Goal: Transaction & Acquisition: Book appointment/travel/reservation

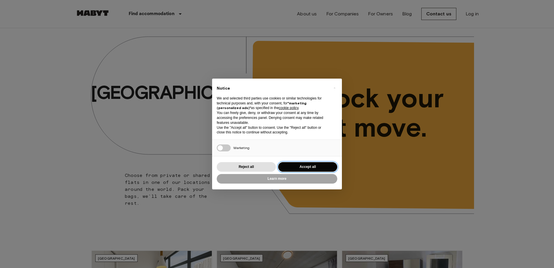
click at [299, 168] on button "Accept all" at bounding box center [307, 167] width 59 height 10
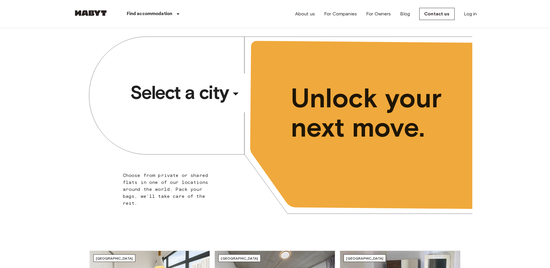
click at [196, 98] on span "Select a city" at bounding box center [179, 92] width 99 height 23
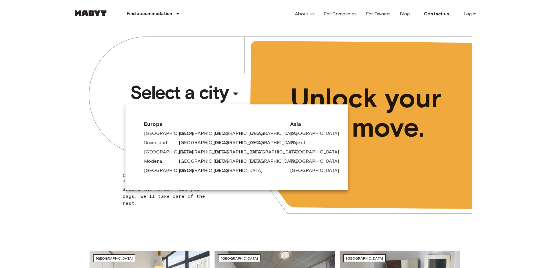
click at [253, 150] on font "[GEOGRAPHIC_DATA]" at bounding box center [274, 151] width 49 height 7
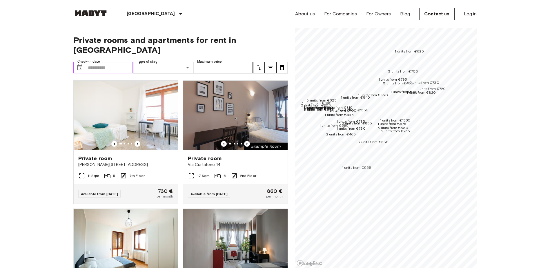
click at [101, 62] on input "Check-in date" at bounding box center [110, 68] width 45 height 12
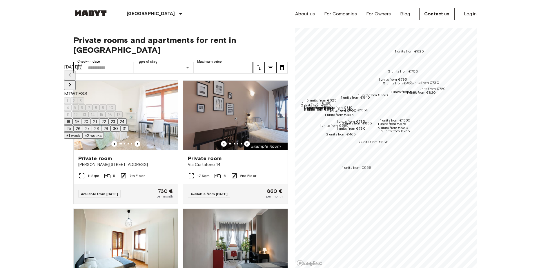
click at [73, 81] on icon "Next month" at bounding box center [69, 84] width 7 height 7
click at [70, 97] on button "1" at bounding box center [67, 100] width 6 height 6
type input "**********"
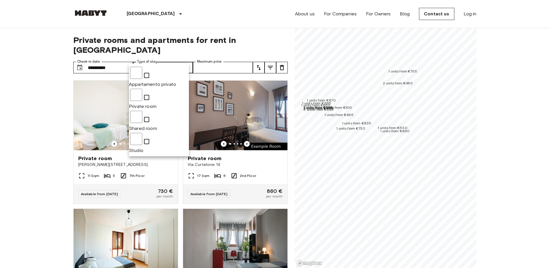
type input "**********"
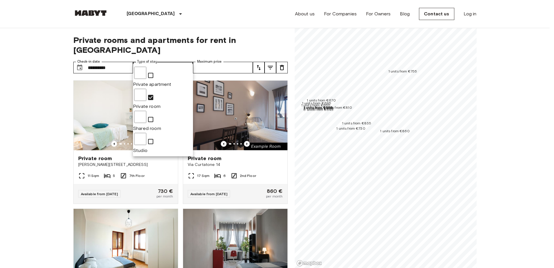
click at [234, 54] on div at bounding box center [277, 134] width 554 height 268
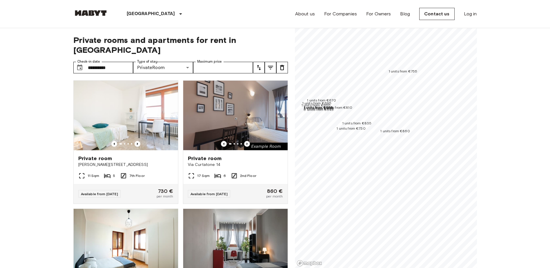
click at [257, 64] on icon "Tune" at bounding box center [258, 67] width 7 height 7
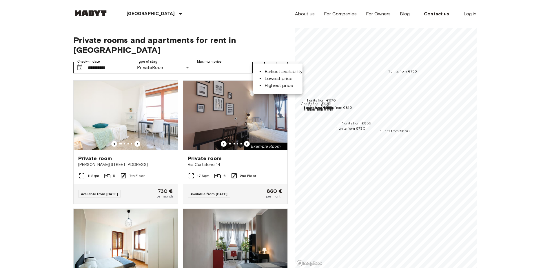
click at [265, 80] on font "Lowest price" at bounding box center [279, 79] width 28 height 6
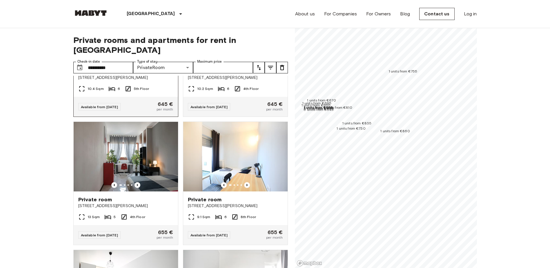
scroll to position [116, 0]
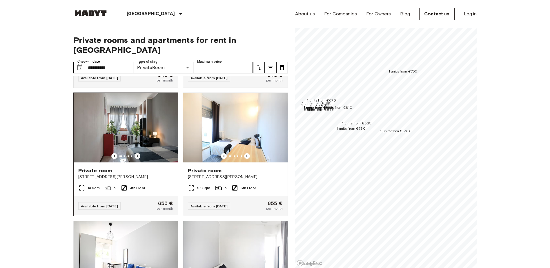
click at [135, 153] on icon "Previous image" at bounding box center [137, 156] width 6 height 6
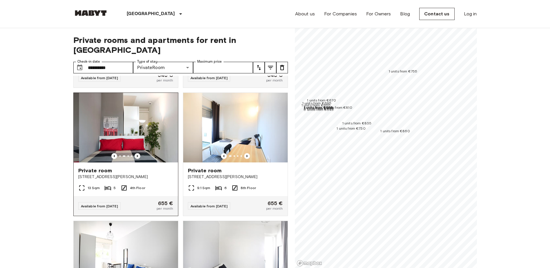
click at [135, 153] on icon "Previous image" at bounding box center [137, 156] width 6 height 6
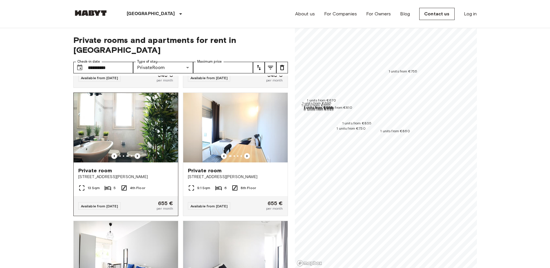
click at [135, 153] on icon "Previous image" at bounding box center [137, 156] width 6 height 6
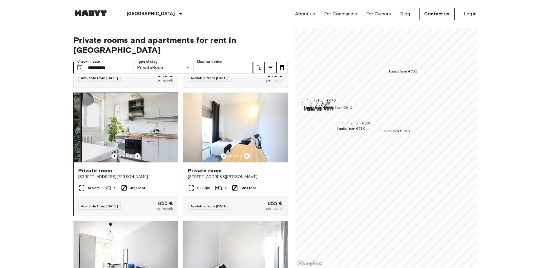
click at [135, 153] on icon "Previous image" at bounding box center [137, 156] width 6 height 6
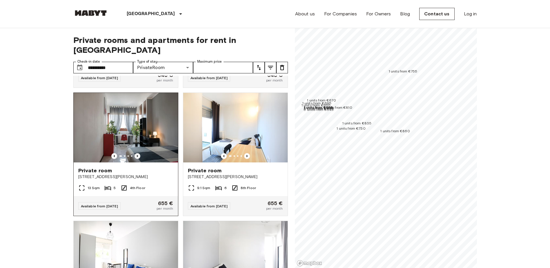
click at [135, 153] on icon "Previous image" at bounding box center [137, 156] width 6 height 6
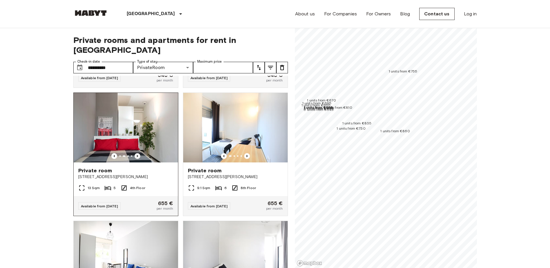
click at [135, 153] on icon "Previous image" at bounding box center [137, 156] width 6 height 6
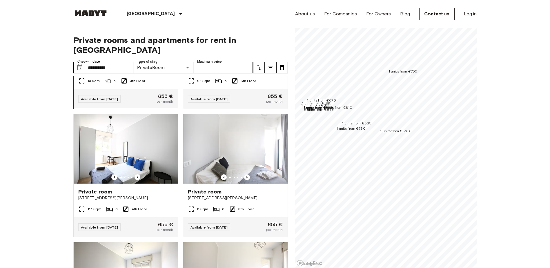
scroll to position [232, 0]
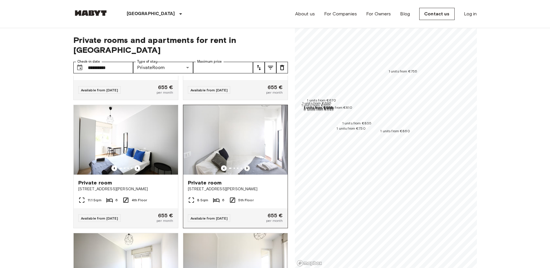
click at [244, 165] on icon "Previous image" at bounding box center [247, 168] width 6 height 6
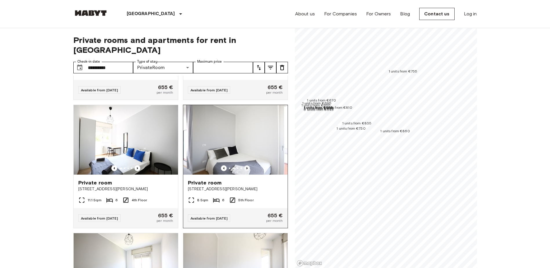
click at [244, 165] on icon "Previous image" at bounding box center [247, 168] width 6 height 6
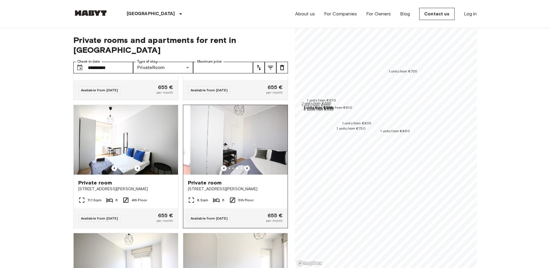
click at [244, 165] on icon "Previous image" at bounding box center [247, 168] width 6 height 6
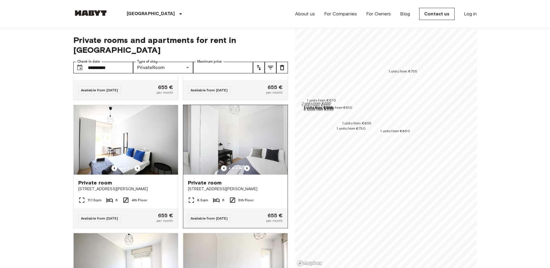
click at [244, 165] on icon "Previous image" at bounding box center [247, 168] width 6 height 6
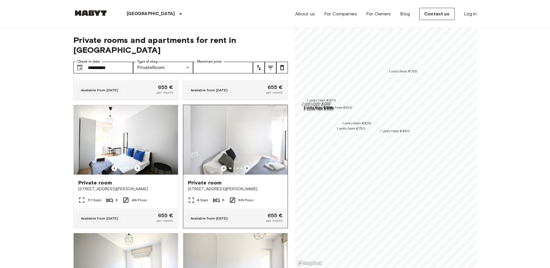
click at [244, 165] on icon "Previous image" at bounding box center [247, 168] width 6 height 6
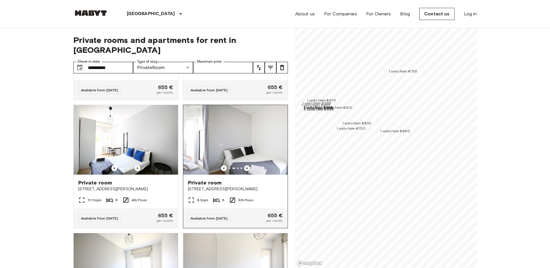
click at [244, 165] on icon "Previous image" at bounding box center [247, 168] width 6 height 6
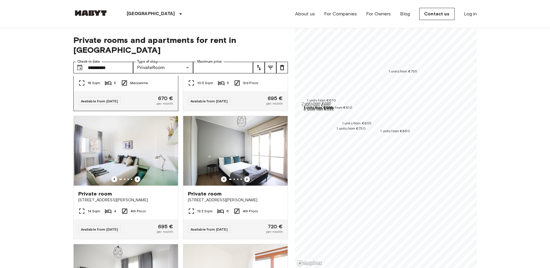
scroll to position [609, 0]
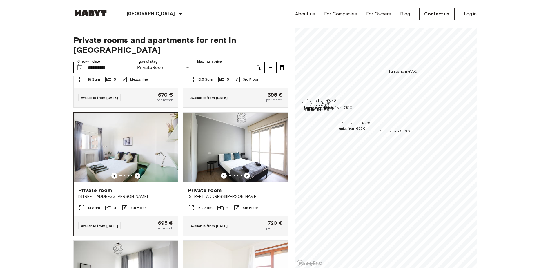
click at [134, 179] on icon "Previous image" at bounding box center [137, 176] width 6 height 6
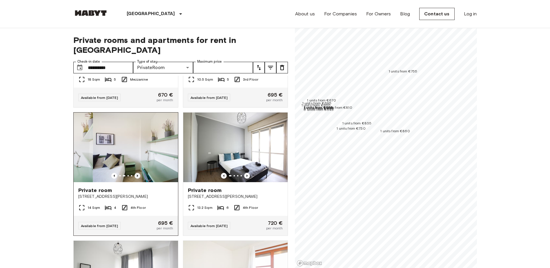
click at [134, 179] on icon "Previous image" at bounding box center [137, 176] width 6 height 6
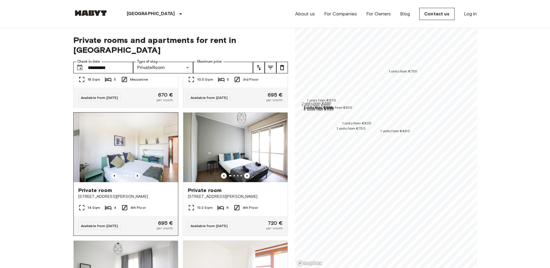
click at [134, 179] on icon "Previous image" at bounding box center [137, 176] width 6 height 6
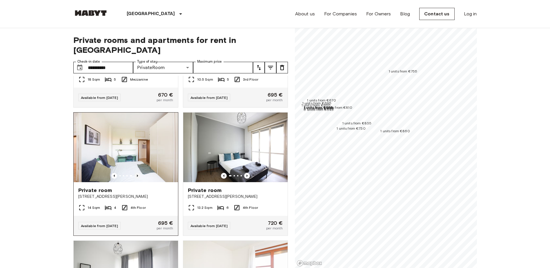
click at [134, 179] on icon "Previous image" at bounding box center [137, 176] width 6 height 6
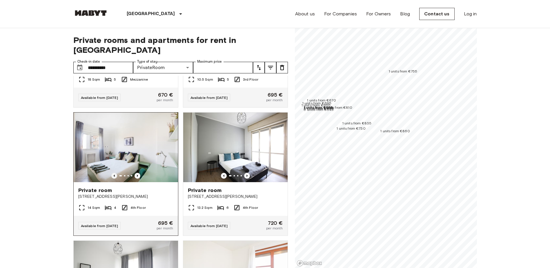
click at [115, 179] on icon "Previous image" at bounding box center [114, 176] width 6 height 6
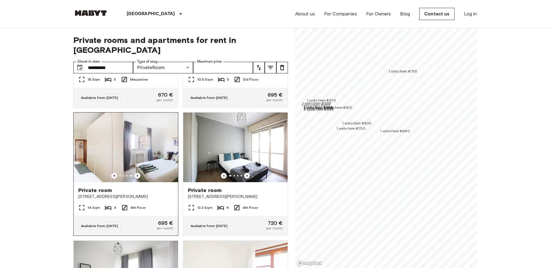
click at [115, 179] on icon "Previous image" at bounding box center [114, 176] width 6 height 6
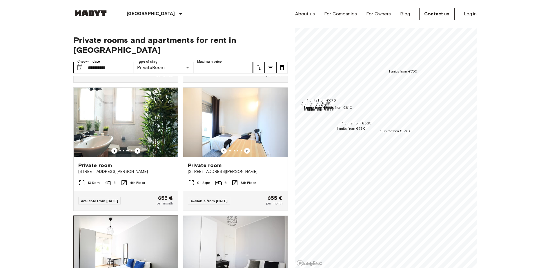
scroll to position [116, 0]
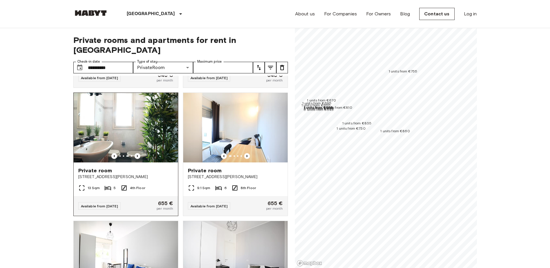
click at [132, 140] on img at bounding box center [126, 128] width 104 height 70
click at [119, 62] on input "**********" at bounding box center [110, 68] width 45 height 12
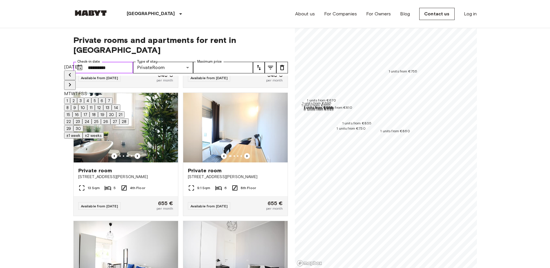
click at [119, 62] on input "**********" at bounding box center [110, 68] width 45 height 12
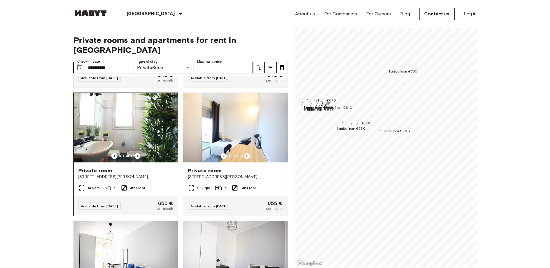
click at [118, 204] on span "Available from 18 Aug 25" at bounding box center [99, 206] width 37 height 4
click at [214, 59] on label "Maximum price" at bounding box center [209, 61] width 25 height 5
click at [214, 62] on input "Maximum price" at bounding box center [223, 68] width 60 height 12
click at [270, 66] on icon "Tune" at bounding box center [270, 67] width 5 height 3
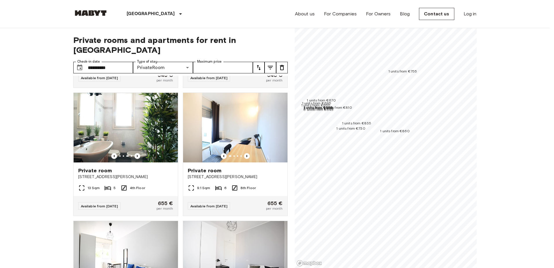
scroll to position [58, 0]
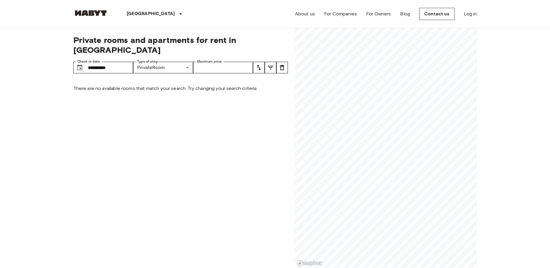
click at [270, 66] on icon "Tune" at bounding box center [270, 67] width 5 height 3
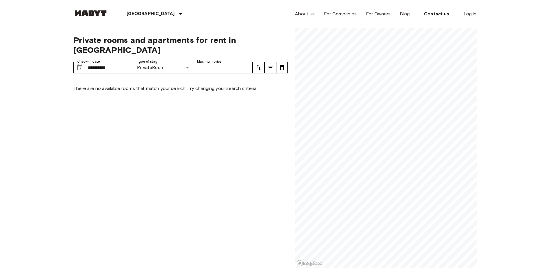
scroll to position [116, 0]
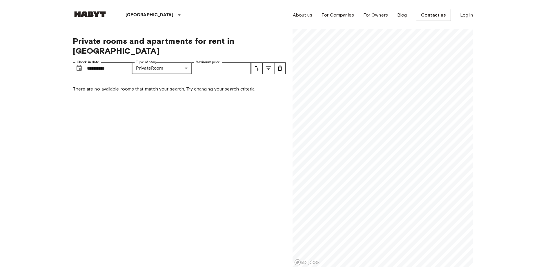
scroll to position [242, 0]
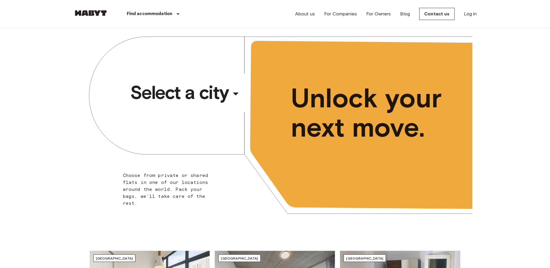
click at [159, 89] on span "Select a city" at bounding box center [179, 92] width 99 height 23
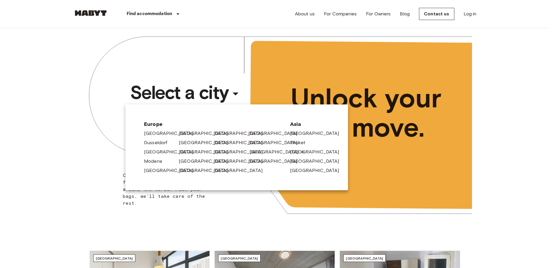
click at [253, 151] on font "[GEOGRAPHIC_DATA]" at bounding box center [274, 151] width 49 height 7
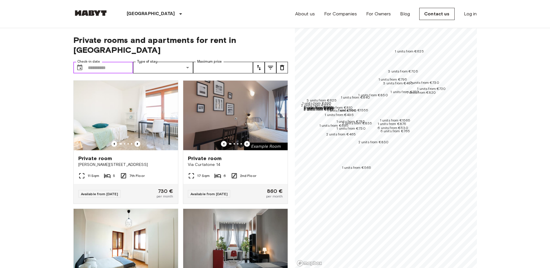
click at [105, 62] on input "Check-in date" at bounding box center [110, 68] width 45 height 12
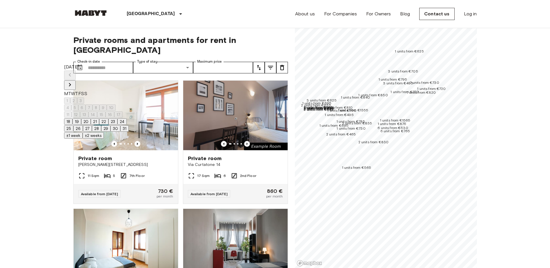
click at [126, 131] on font "31" at bounding box center [125, 128] width 4 height 5
type input "**********"
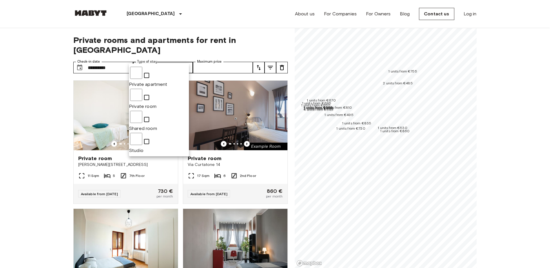
click at [149, 88] on ul "Private apartment Private room Shared room Studio" at bounding box center [159, 109] width 60 height 93
click at [160, 81] on span "Private apartment" at bounding box center [148, 84] width 39 height 6
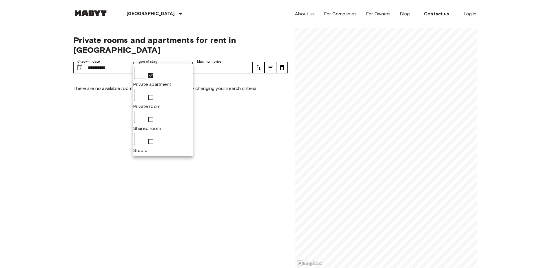
click at [157, 103] on span "Private room" at bounding box center [147, 106] width 28 height 6
type input "**********"
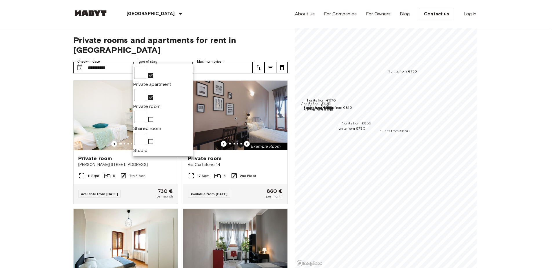
click at [110, 61] on div at bounding box center [277, 134] width 554 height 268
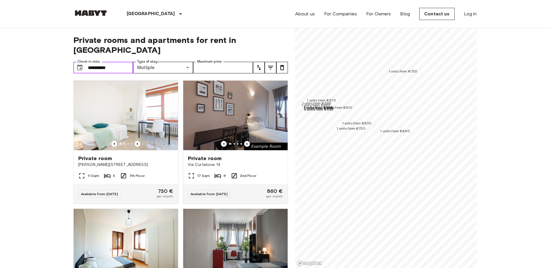
click at [112, 62] on input "**********" at bounding box center [110, 68] width 45 height 12
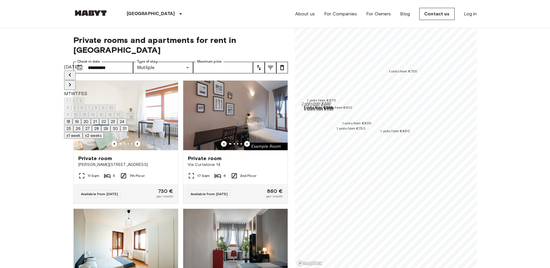
click at [73, 81] on icon "Next month" at bounding box center [69, 84] width 7 height 7
click at [70, 97] on button "1" at bounding box center [67, 100] width 6 height 6
type input "**********"
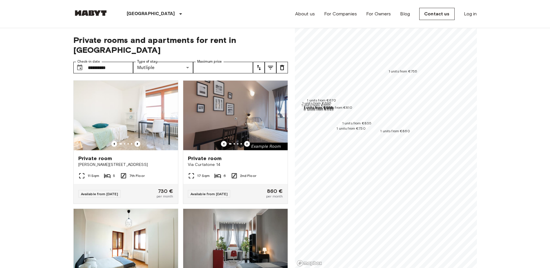
click at [258, 64] on icon "Tune" at bounding box center [258, 67] width 7 height 7
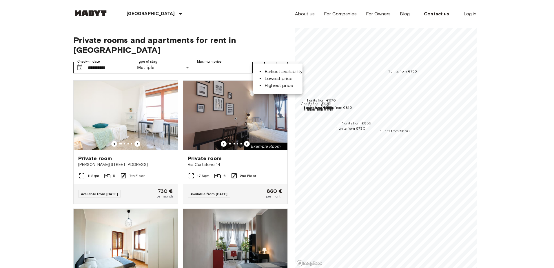
click at [265, 78] on font "Lowest price" at bounding box center [279, 79] width 28 height 6
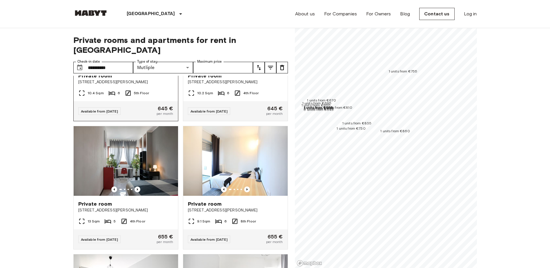
scroll to position [87, 0]
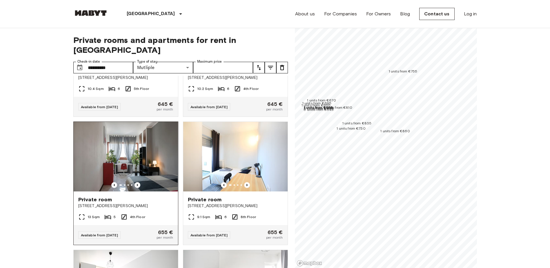
click at [141, 181] on img at bounding box center [125, 157] width 104 height 70
click at [140, 213] on div "4th Floor" at bounding box center [133, 216] width 25 height 7
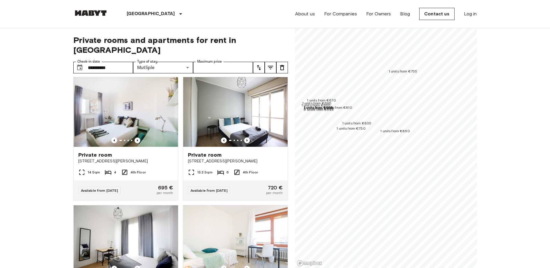
scroll to position [667, 0]
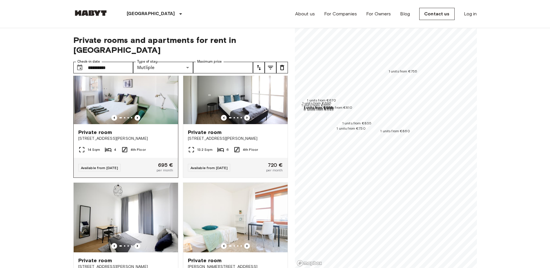
click at [143, 108] on img at bounding box center [126, 89] width 104 height 70
click at [138, 81] on img at bounding box center [126, 89] width 104 height 70
click at [152, 105] on img at bounding box center [126, 89] width 104 height 70
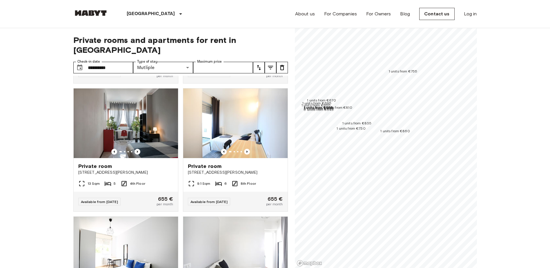
scroll to position [29, 0]
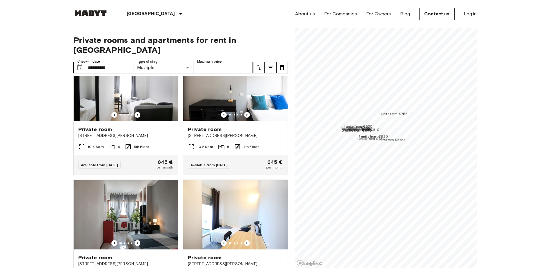
scroll to position [29, 0]
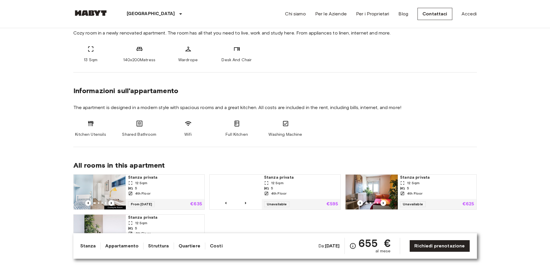
scroll to position [232, 0]
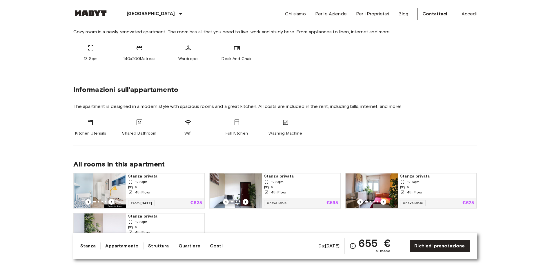
click at [241, 201] on div at bounding box center [236, 202] width 52 height 6
click at [243, 201] on icon "Previous image" at bounding box center [246, 202] width 6 height 6
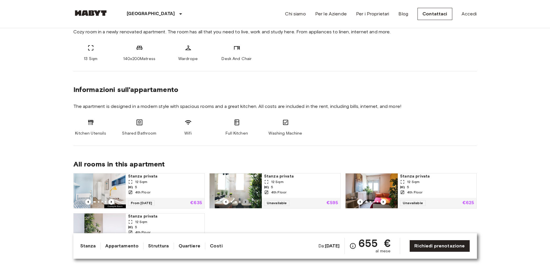
click at [243, 201] on icon "Previous image" at bounding box center [246, 202] width 6 height 6
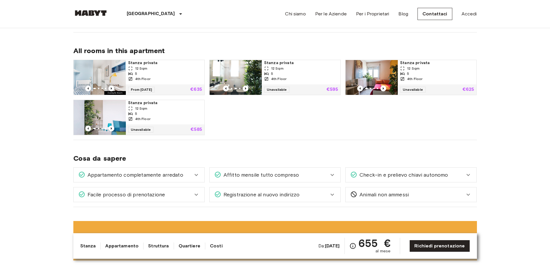
scroll to position [348, 0]
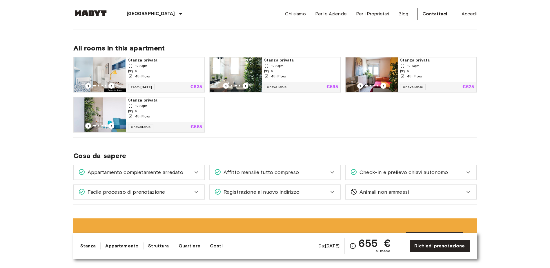
click at [329, 244] on b "Aug 18 2025" at bounding box center [332, 246] width 15 height 6
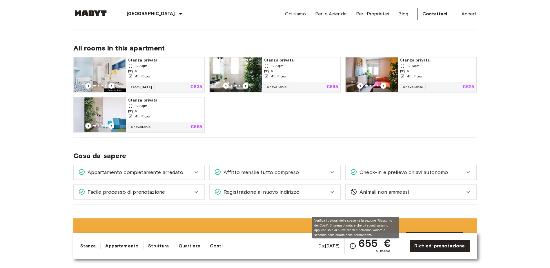
click at [354, 245] on icon "Verifica i dettagli delle spese nella sezione 'Riassunto dei Costi'. Si prega d…" at bounding box center [352, 245] width 7 height 7
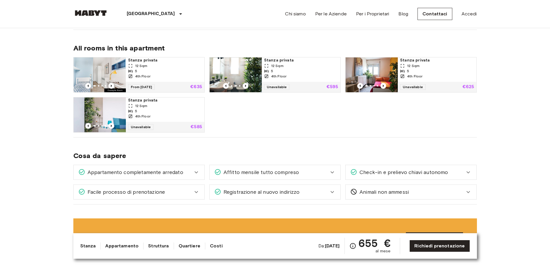
drag, startPoint x: 530, startPoint y: 1, endPoint x: 414, endPoint y: 130, distance: 173.6
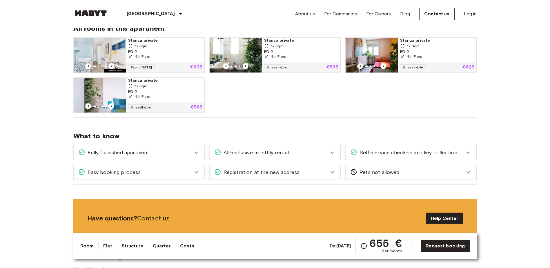
scroll to position [377, 0]
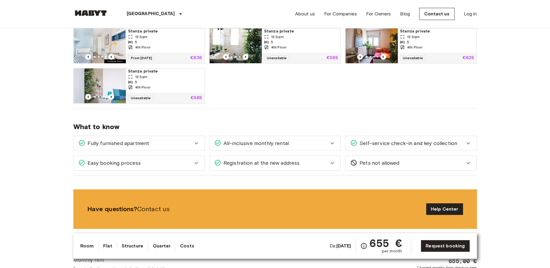
click at [471, 142] on icon at bounding box center [468, 143] width 7 height 7
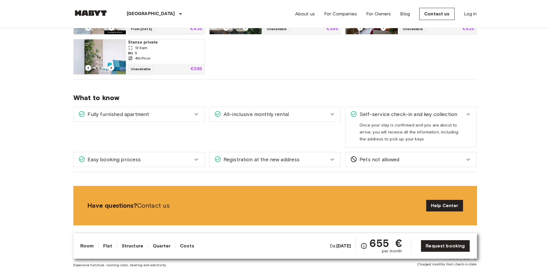
scroll to position [435, 0]
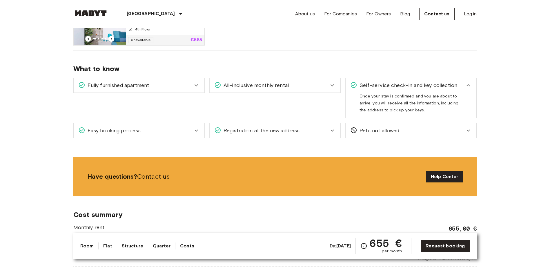
click at [193, 129] on icon at bounding box center [196, 130] width 7 height 7
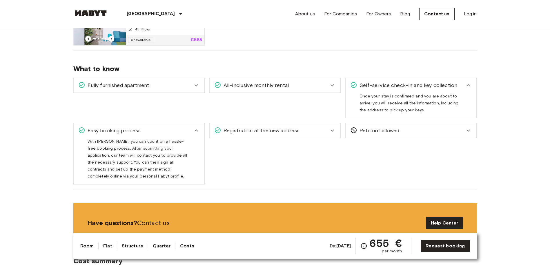
click at [303, 134] on div "Registration at the new address" at bounding box center [275, 130] width 131 height 14
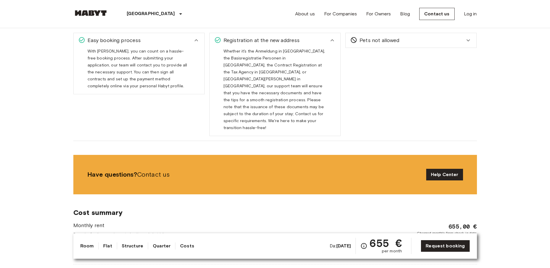
scroll to position [522, 0]
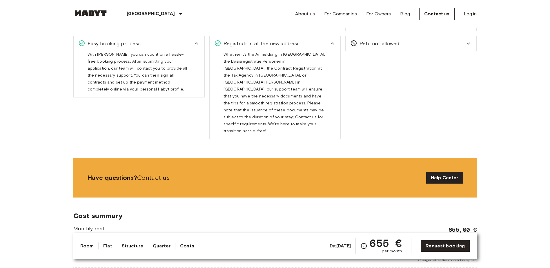
drag, startPoint x: 491, startPoint y: 63, endPoint x: 365, endPoint y: 86, distance: 128.7
click at [365, 86] on div "Pets not allowed Unfortunately, for safety reasons we do not accept pets in our…" at bounding box center [409, 85] width 136 height 108
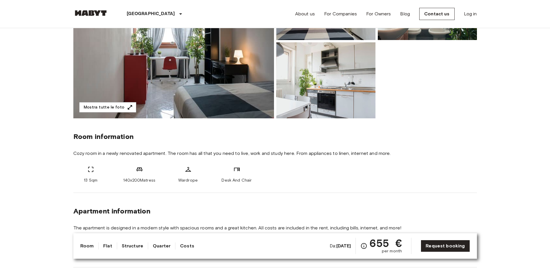
scroll to position [87, 0]
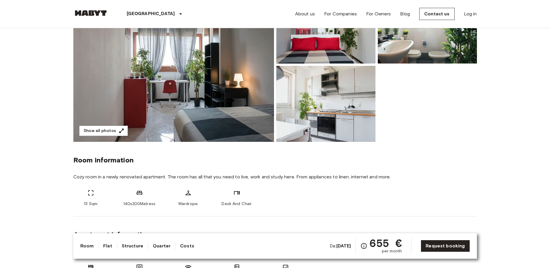
drag, startPoint x: 395, startPoint y: 116, endPoint x: 418, endPoint y: 101, distance: 27.1
click at [418, 101] on div at bounding box center [375, 63] width 203 height 156
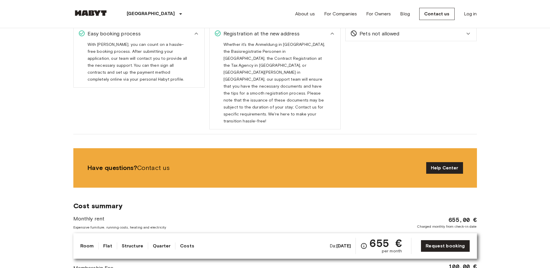
scroll to position [522, 0]
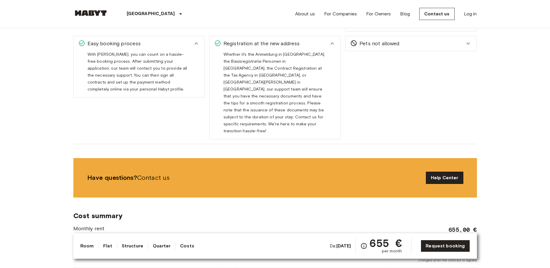
click at [438, 172] on link "Help Center" at bounding box center [444, 178] width 37 height 12
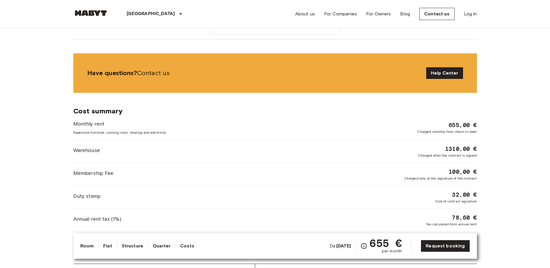
scroll to position [638, 0]
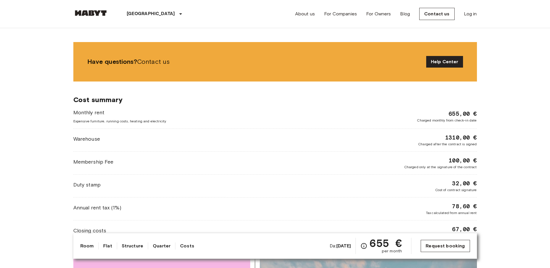
click at [438, 242] on link "Request booking" at bounding box center [444, 246] width 49 height 12
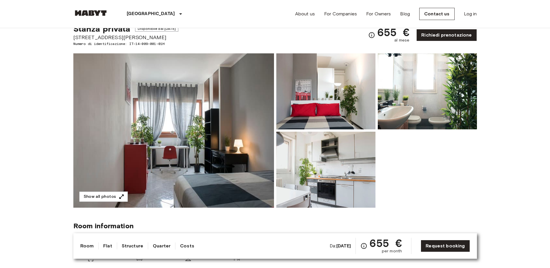
scroll to position [0, 0]
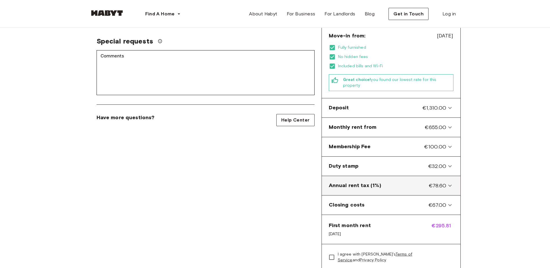
scroll to position [174, 0]
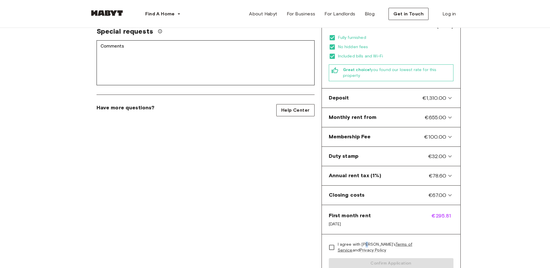
click at [366, 241] on span "I agree with Habyt's Terms of Service and Privacy Policy" at bounding box center [393, 247] width 111 height 12
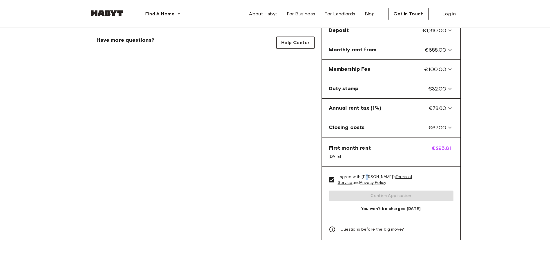
scroll to position [261, 0]
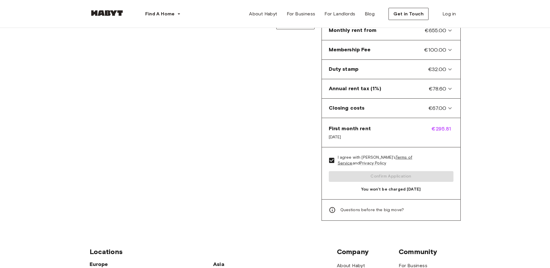
click at [235, 175] on div "Private Room in Milan, San Siro Account details Email   * Email   * Phone numbe…" at bounding box center [206, 4] width 232 height 434
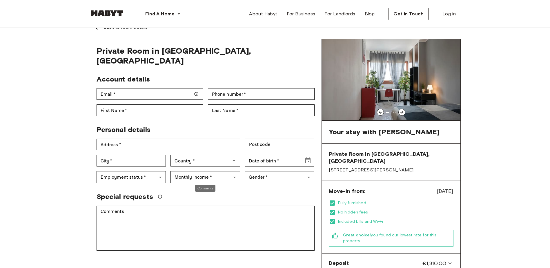
scroll to position [0, 0]
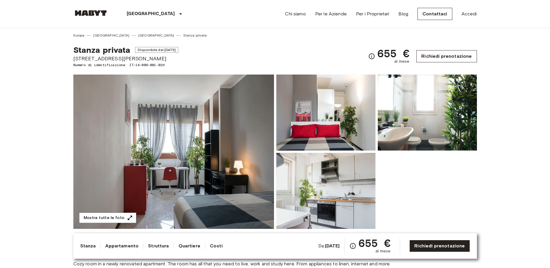
click at [459, 60] on link "Richiedi prenotazione" at bounding box center [446, 56] width 60 height 12
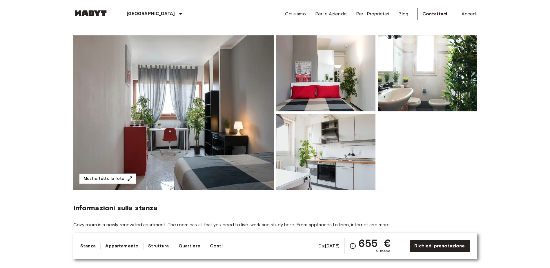
scroll to position [29, 0]
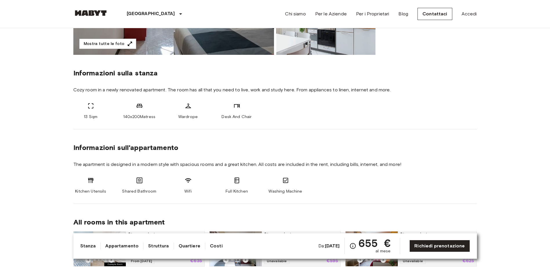
scroll to position [261, 0]
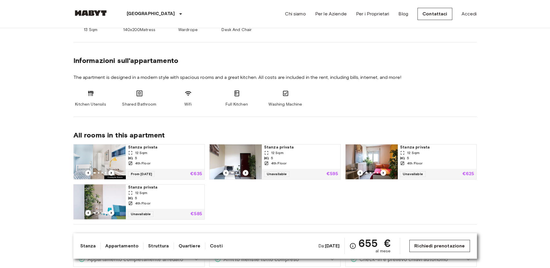
click at [422, 243] on link "Richiedi prenotazione" at bounding box center [439, 246] width 60 height 12
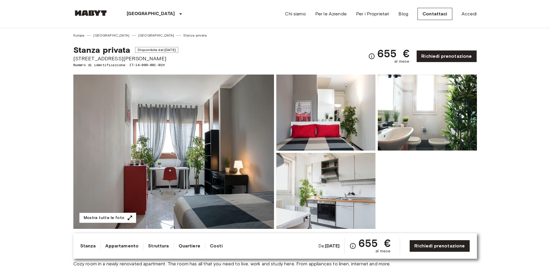
scroll to position [29, 0]
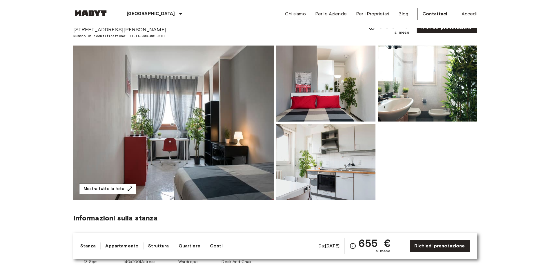
click at [116, 187] on button "Mostra tutte le foto" at bounding box center [107, 188] width 57 height 11
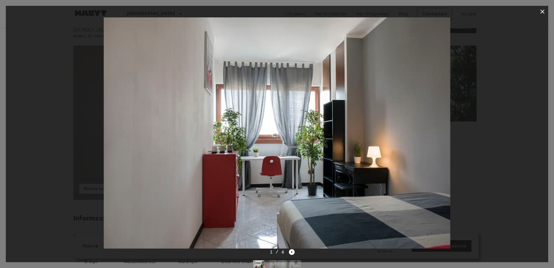
click at [288, 250] on div "1 / 4" at bounding box center [277, 251] width 36 height 7
click at [289, 250] on icon "Next image" at bounding box center [292, 252] width 6 height 6
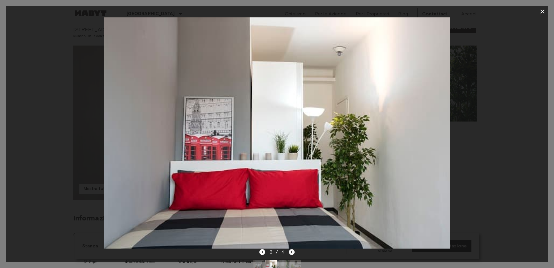
click at [291, 251] on icon "Next image" at bounding box center [292, 252] width 6 height 6
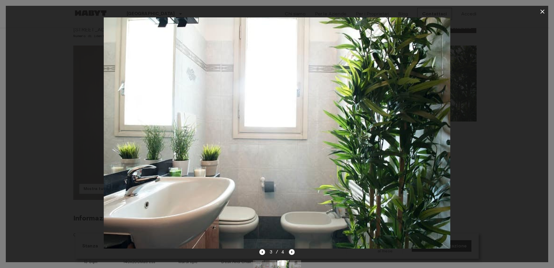
click at [291, 251] on icon "Next image" at bounding box center [292, 252] width 6 height 6
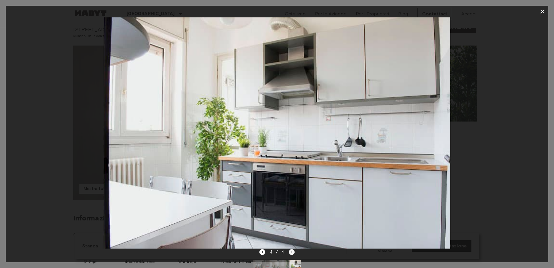
click at [291, 251] on div "4 / 4" at bounding box center [277, 251] width 36 height 7
click at [539, 12] on icon "button" at bounding box center [542, 11] width 7 height 7
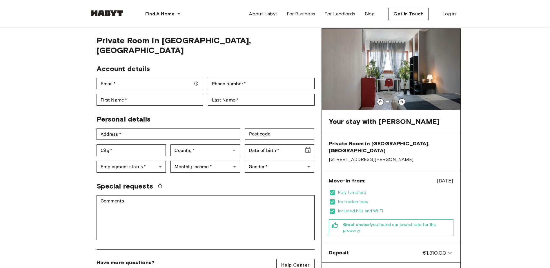
scroll to position [29, 0]
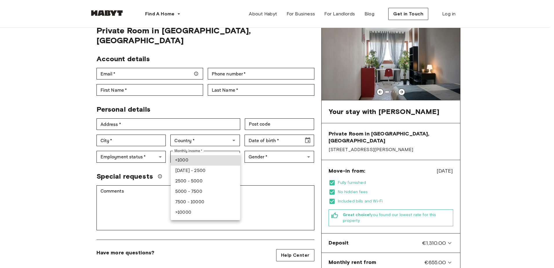
click at [253, 162] on div at bounding box center [277, 134] width 554 height 268
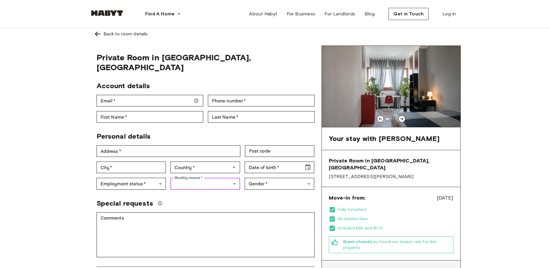
scroll to position [0, 0]
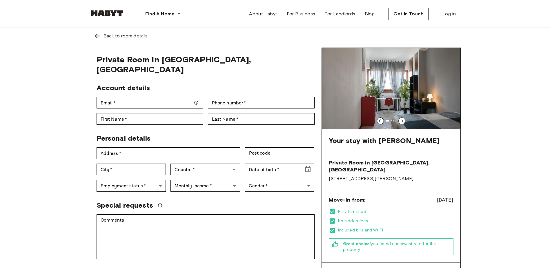
click at [399, 121] on div at bounding box center [401, 120] width 7 height 7
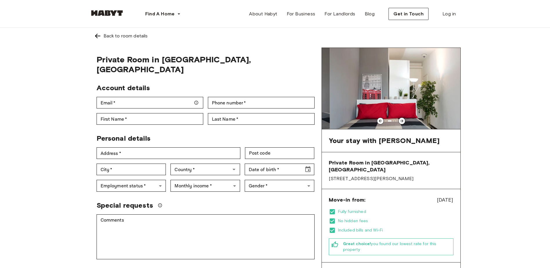
click at [399, 121] on div at bounding box center [401, 120] width 7 height 7
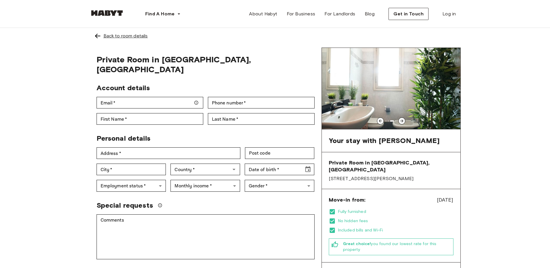
click at [105, 35] on div "Back to room details" at bounding box center [125, 35] width 44 height 7
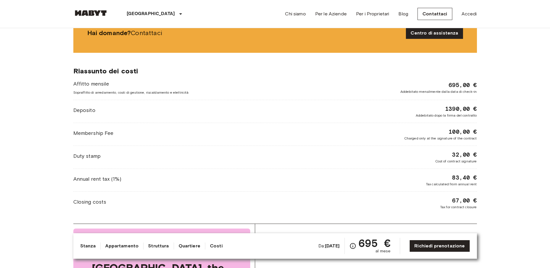
scroll to position [667, 0]
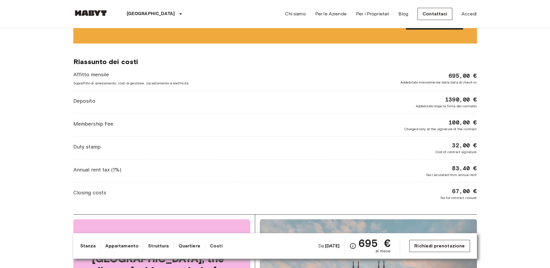
click at [449, 248] on link "Richiedi prenotazione" at bounding box center [439, 246] width 60 height 12
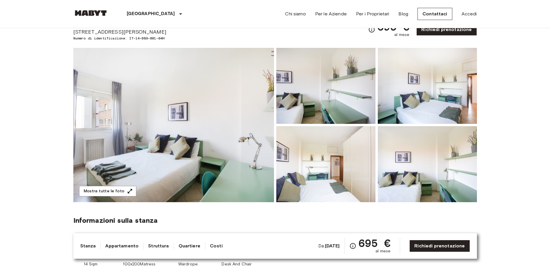
scroll to position [0, 0]
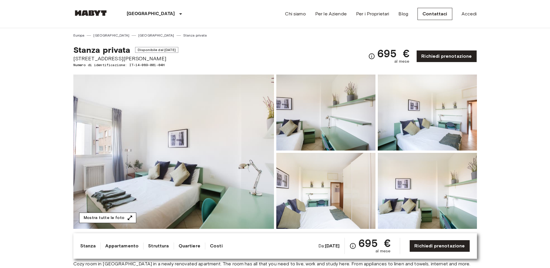
click at [119, 218] on button "Mostra tutte le foto" at bounding box center [107, 217] width 57 height 11
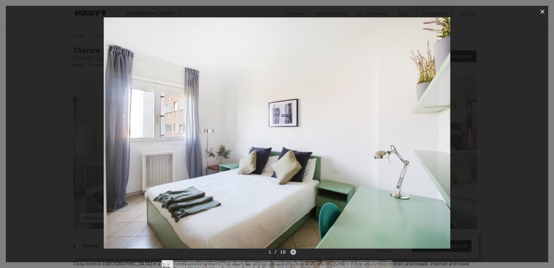
click at [294, 253] on icon "Next image" at bounding box center [293, 252] width 6 height 6
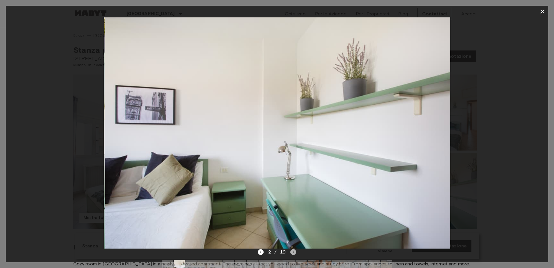
click at [294, 253] on icon "Next image" at bounding box center [293, 252] width 6 height 6
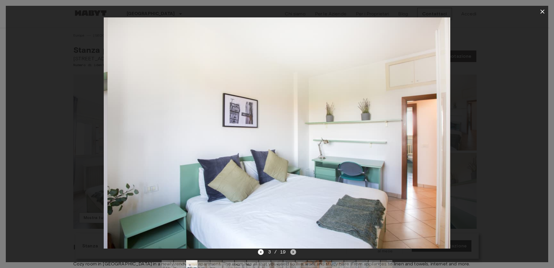
click at [294, 253] on icon "Next image" at bounding box center [293, 252] width 6 height 6
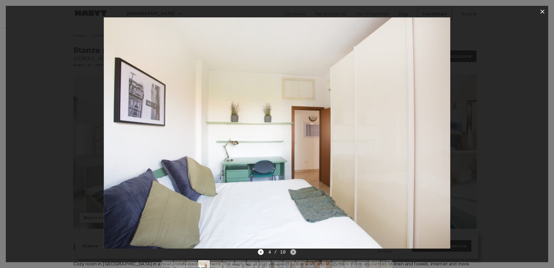
click at [294, 253] on icon "Next image" at bounding box center [293, 252] width 6 height 6
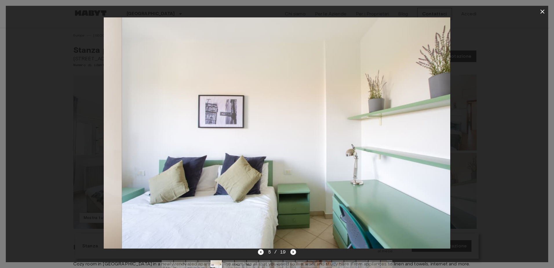
click at [294, 253] on icon "Next image" at bounding box center [293, 252] width 6 height 6
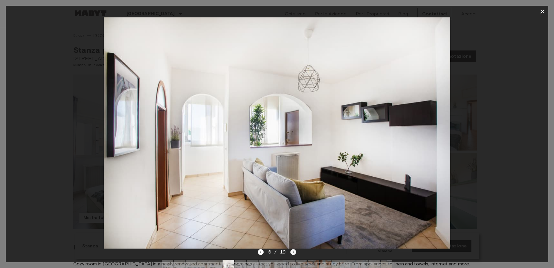
click at [294, 253] on icon "Next image" at bounding box center [293, 252] width 6 height 6
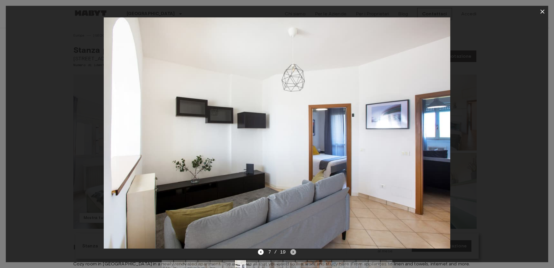
click at [294, 253] on icon "Next image" at bounding box center [293, 252] width 6 height 6
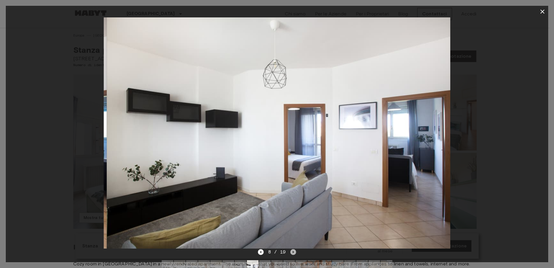
click at [294, 253] on icon "Next image" at bounding box center [293, 252] width 6 height 6
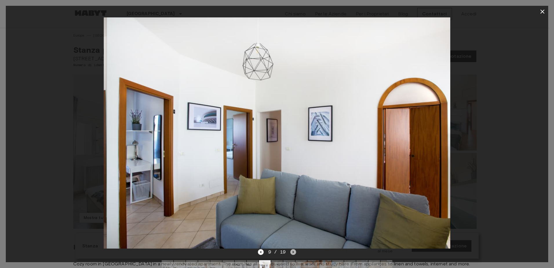
click at [294, 253] on icon "Next image" at bounding box center [293, 252] width 6 height 6
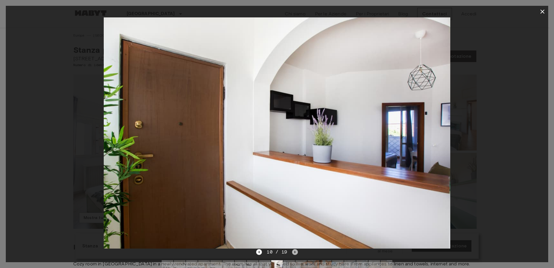
click at [292, 252] on icon "Next image" at bounding box center [295, 252] width 6 height 6
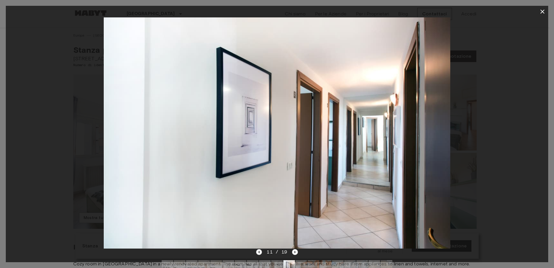
click at [262, 251] on icon "Previous image" at bounding box center [259, 252] width 6 height 6
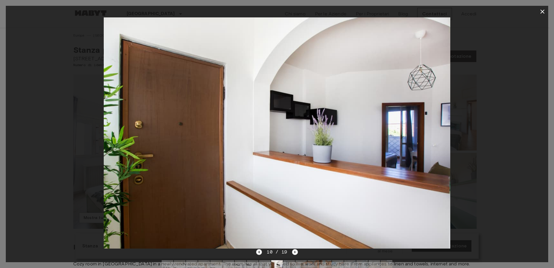
click at [262, 251] on icon "Previous image" at bounding box center [259, 252] width 6 height 6
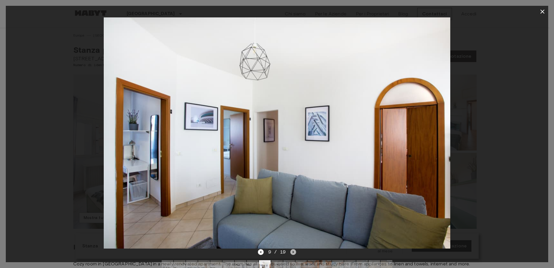
click at [291, 251] on icon "Next image" at bounding box center [293, 252] width 6 height 6
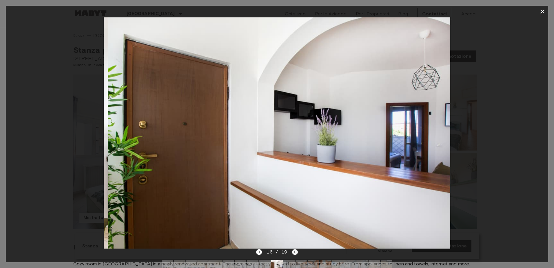
click at [291, 251] on div "10 / 19" at bounding box center [276, 251] width 41 height 7
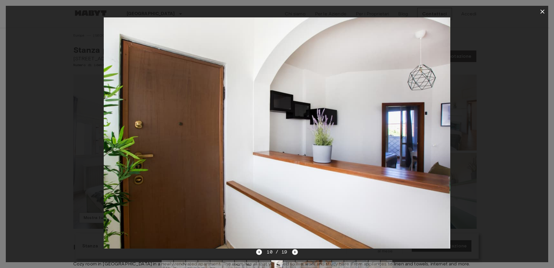
click at [294, 251] on icon "Next image" at bounding box center [294, 252] width 1 height 2
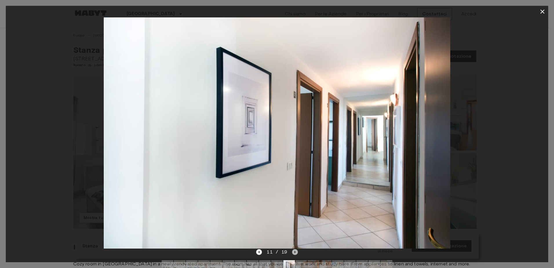
click at [294, 251] on icon "Next image" at bounding box center [294, 252] width 1 height 2
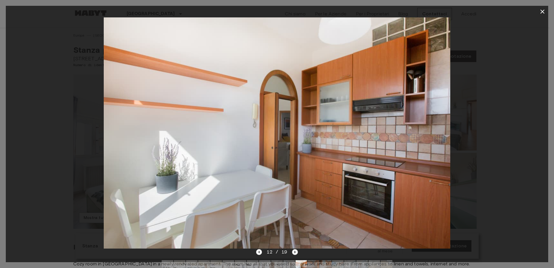
click at [294, 251] on icon "Next image" at bounding box center [294, 252] width 1 height 2
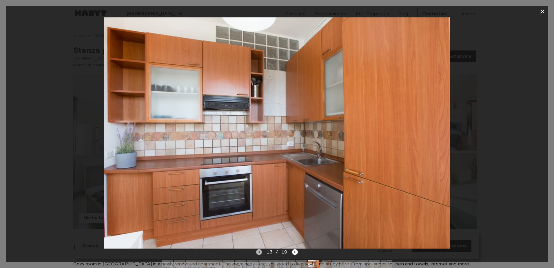
click at [261, 250] on icon "Previous image" at bounding box center [259, 252] width 6 height 6
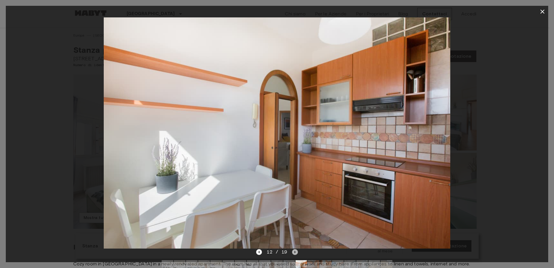
click at [294, 250] on icon "Next image" at bounding box center [295, 252] width 6 height 6
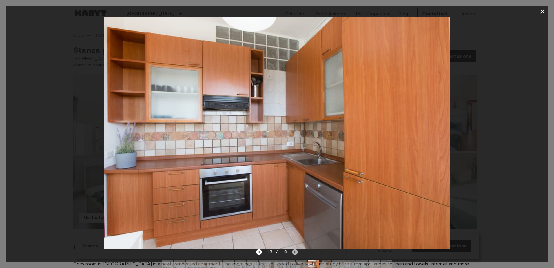
click at [294, 250] on icon "Next image" at bounding box center [295, 252] width 6 height 6
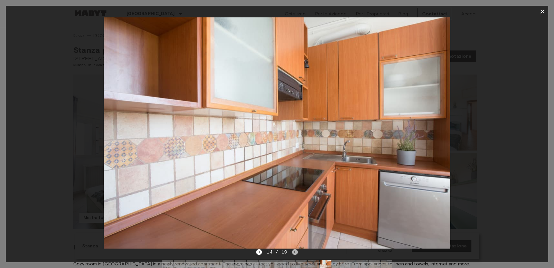
click at [294, 250] on icon "Next image" at bounding box center [295, 252] width 6 height 6
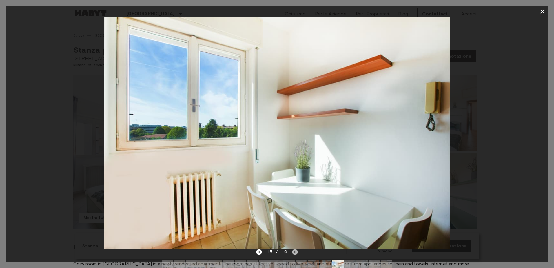
click at [294, 250] on icon "Next image" at bounding box center [295, 252] width 6 height 6
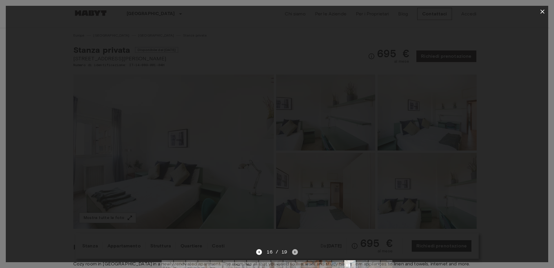
click at [294, 250] on icon "Next image" at bounding box center [295, 252] width 6 height 6
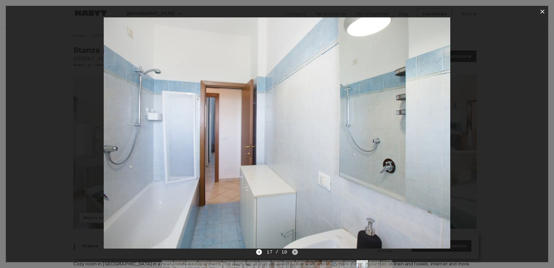
click at [294, 250] on icon "Next image" at bounding box center [295, 252] width 6 height 6
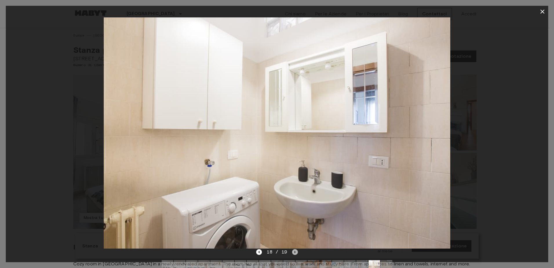
click at [294, 250] on icon "Next image" at bounding box center [295, 252] width 6 height 6
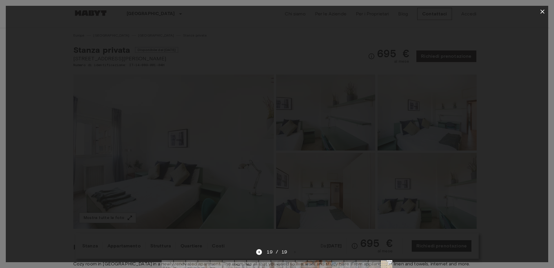
click at [340, 87] on img at bounding box center [277, 132] width 347 height 231
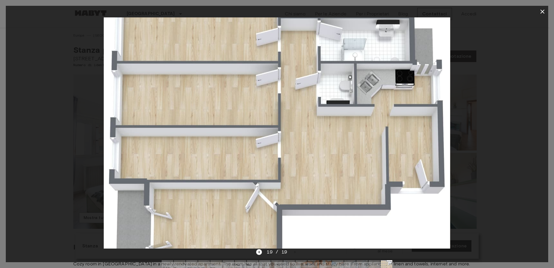
click at [355, 47] on img at bounding box center [276, 132] width 347 height 231
click at [334, 94] on img at bounding box center [277, 132] width 347 height 231
click at [258, 252] on icon "Previous image" at bounding box center [259, 252] width 6 height 6
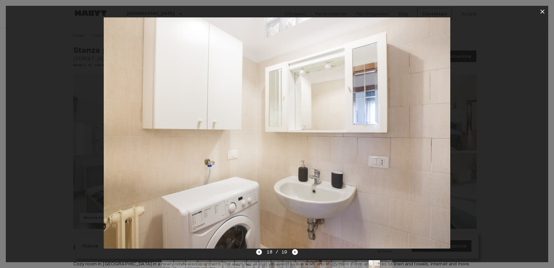
click at [257, 252] on icon "Previous image" at bounding box center [259, 252] width 6 height 6
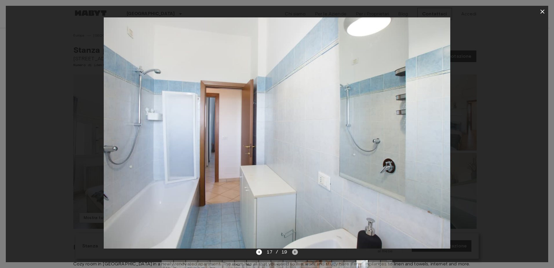
click at [294, 250] on icon "Next image" at bounding box center [295, 252] width 6 height 6
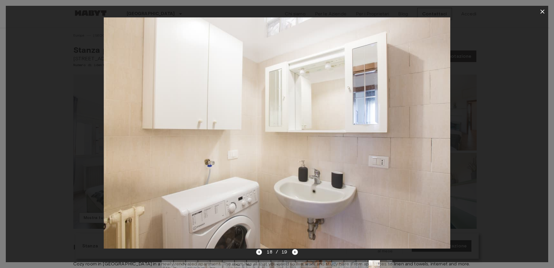
click at [262, 253] on icon "Previous image" at bounding box center [259, 252] width 6 height 6
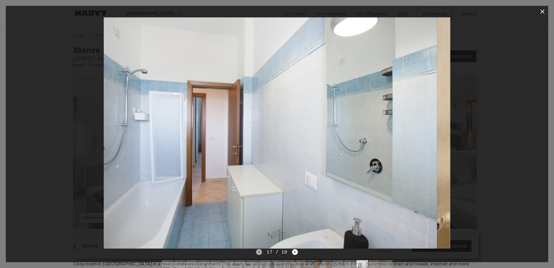
click at [262, 253] on icon "Previous image" at bounding box center [259, 252] width 6 height 6
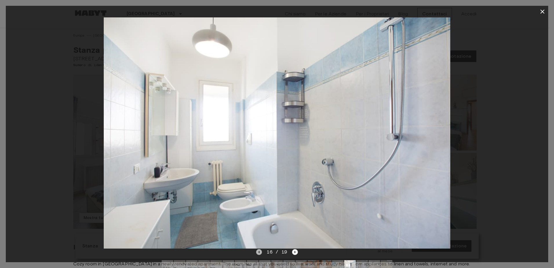
click at [262, 253] on icon "Previous image" at bounding box center [259, 252] width 6 height 6
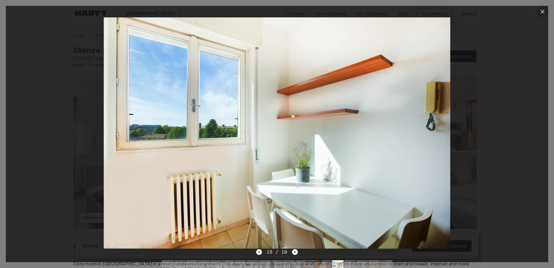
click at [538, 9] on button "button" at bounding box center [543, 12] width 12 height 12
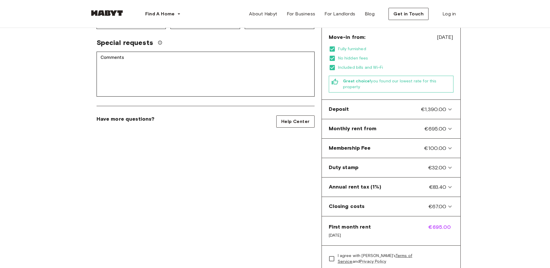
scroll to position [174, 0]
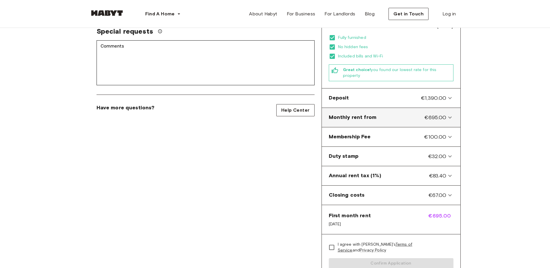
click at [447, 114] on icon at bounding box center [449, 117] width 7 height 7
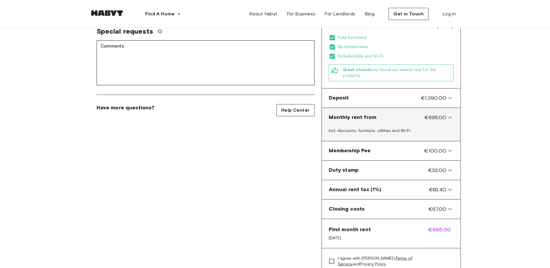
click at [447, 114] on icon at bounding box center [449, 117] width 7 height 7
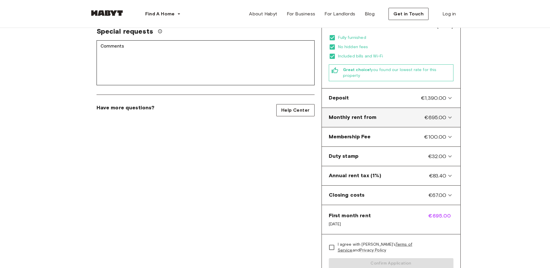
click at [447, 114] on icon at bounding box center [449, 117] width 7 height 7
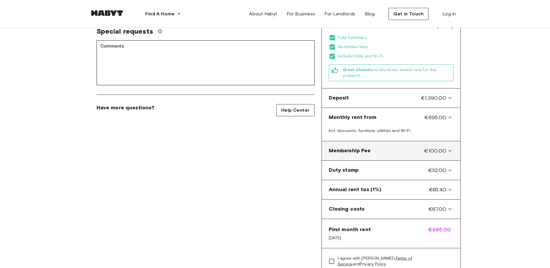
click at [452, 147] on icon at bounding box center [449, 150] width 7 height 7
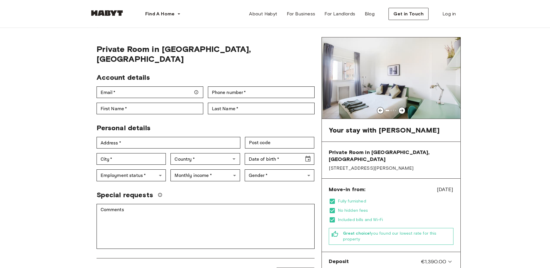
scroll to position [0, 0]
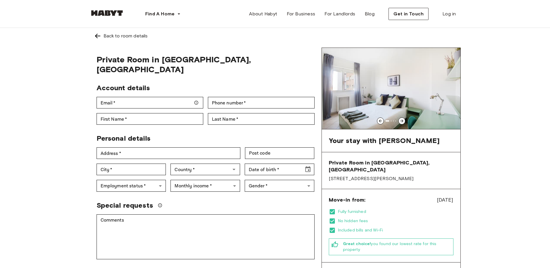
click at [400, 120] on icon at bounding box center [401, 121] width 5 height 5
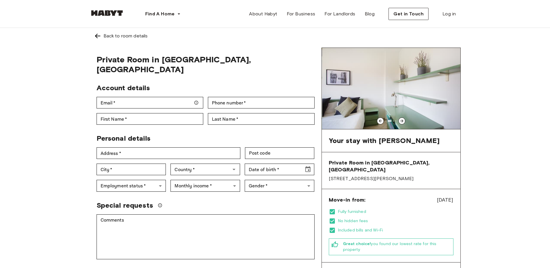
click at [400, 120] on icon at bounding box center [401, 121] width 5 height 5
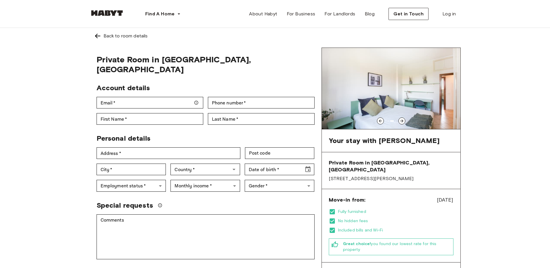
click at [400, 120] on icon at bounding box center [401, 121] width 5 height 5
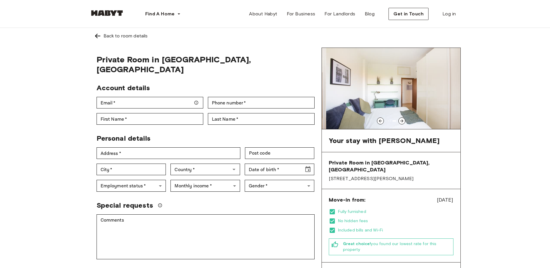
click at [400, 120] on icon at bounding box center [401, 121] width 5 height 5
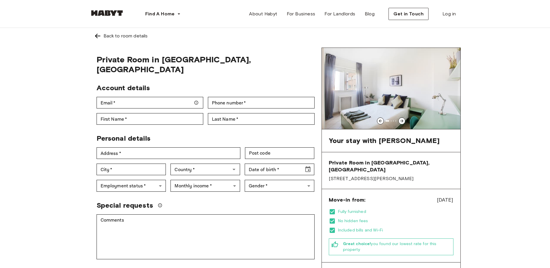
click at [400, 120] on icon at bounding box center [401, 121] width 5 height 5
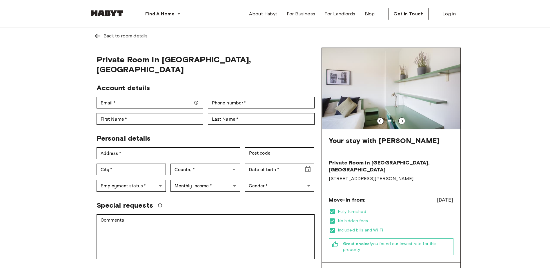
click at [400, 120] on icon at bounding box center [401, 121] width 5 height 5
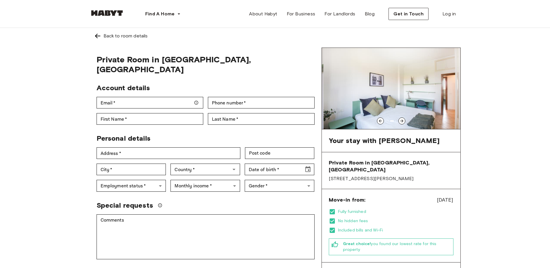
click at [400, 120] on icon at bounding box center [401, 121] width 5 height 5
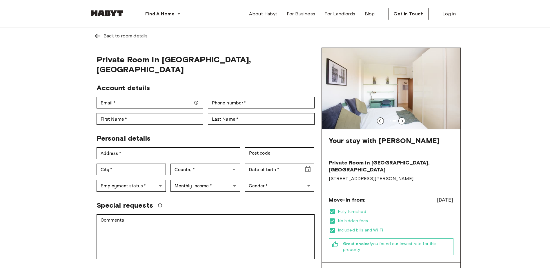
click at [400, 120] on icon at bounding box center [401, 121] width 5 height 5
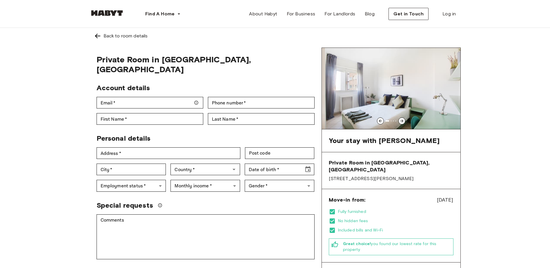
click at [400, 120] on icon at bounding box center [401, 121] width 5 height 5
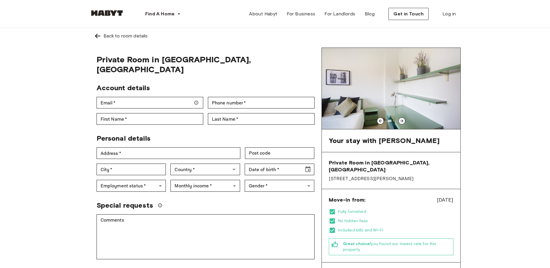
click at [101, 34] on div "Back to room details" at bounding box center [275, 35] width 362 height 7
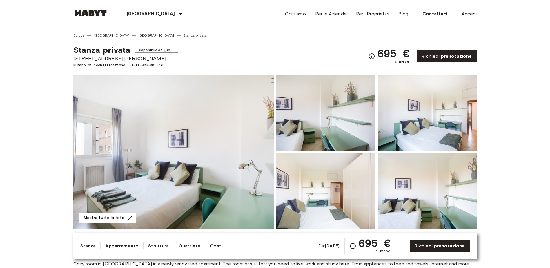
click at [192, 153] on img at bounding box center [173, 151] width 201 height 154
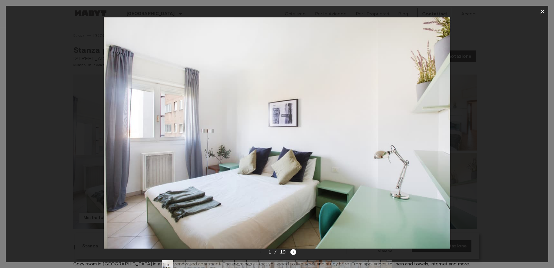
click at [484, 117] on div at bounding box center [277, 132] width 542 height 231
click at [353, 149] on img at bounding box center [277, 132] width 347 height 231
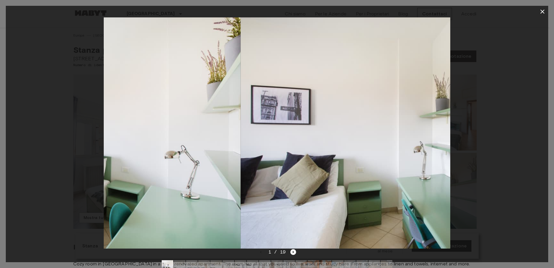
drag, startPoint x: 311, startPoint y: 159, endPoint x: 94, endPoint y: 150, distance: 216.7
click at [95, 149] on div at bounding box center [277, 132] width 542 height 231
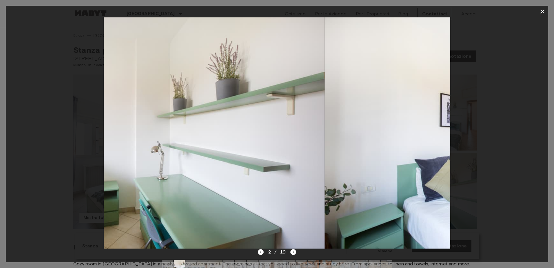
drag, startPoint x: 353, startPoint y: 145, endPoint x: 176, endPoint y: 166, distance: 178.6
click at [189, 152] on img at bounding box center [151, 132] width 347 height 231
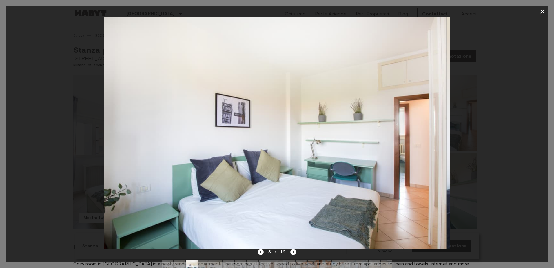
drag, startPoint x: 353, startPoint y: 162, endPoint x: 194, endPoint y: 167, distance: 158.6
click at [198, 167] on img at bounding box center [273, 132] width 347 height 231
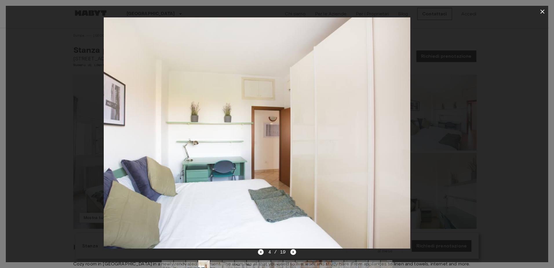
drag, startPoint x: 303, startPoint y: 170, endPoint x: 183, endPoint y: 170, distance: 120.8
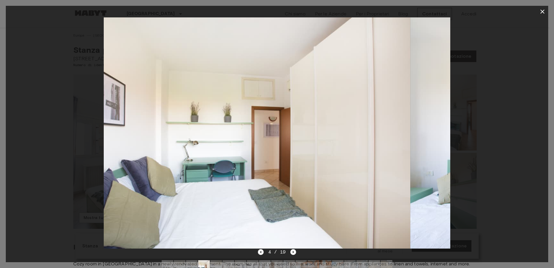
click at [203, 170] on img at bounding box center [237, 132] width 347 height 231
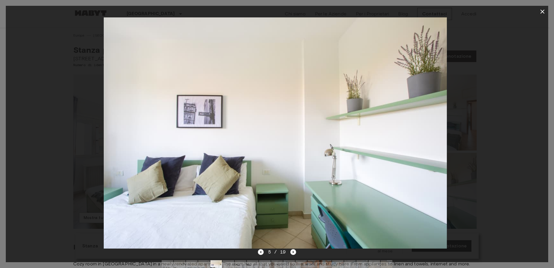
drag, startPoint x: 296, startPoint y: 168, endPoint x: 91, endPoint y: 176, distance: 205.3
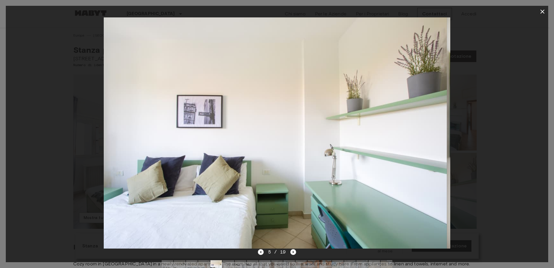
click at [115, 176] on img at bounding box center [273, 132] width 347 height 231
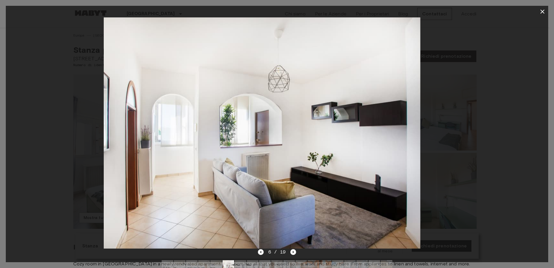
drag, startPoint x: 314, startPoint y: 176, endPoint x: 168, endPoint y: 177, distance: 146.6
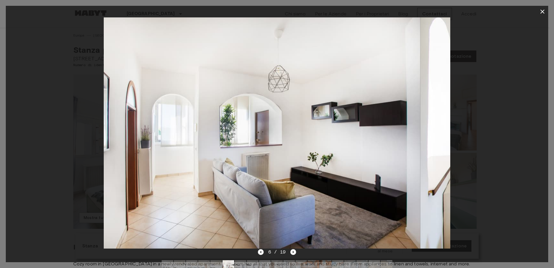
click at [170, 176] on img at bounding box center [247, 132] width 347 height 231
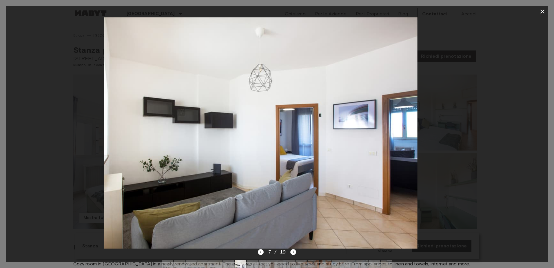
drag, startPoint x: 297, startPoint y: 172, endPoint x: 66, endPoint y: 168, distance: 231.6
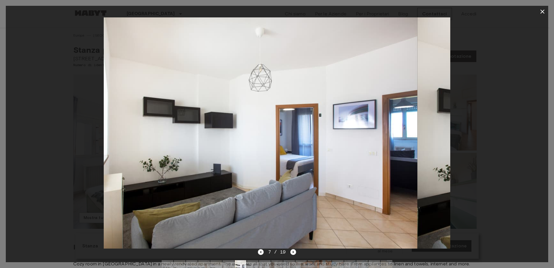
click at [92, 170] on div at bounding box center [277, 132] width 542 height 231
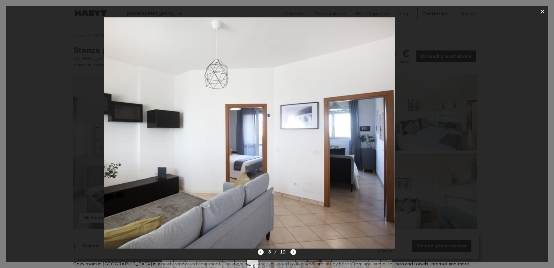
drag, startPoint x: 329, startPoint y: 175, endPoint x: 179, endPoint y: 181, distance: 150.2
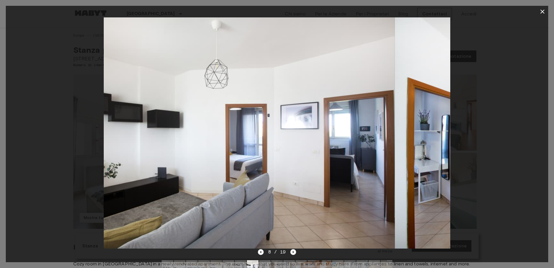
click at [181, 181] on img at bounding box center [221, 132] width 347 height 231
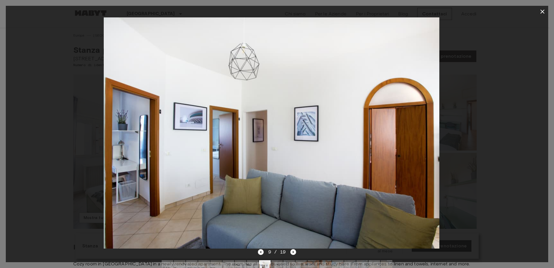
drag, startPoint x: 315, startPoint y: 178, endPoint x: 216, endPoint y: 186, distance: 99.5
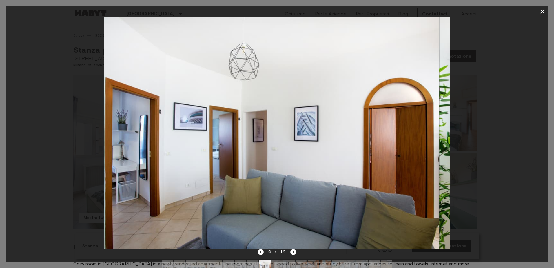
click at [219, 185] on img at bounding box center [266, 132] width 347 height 231
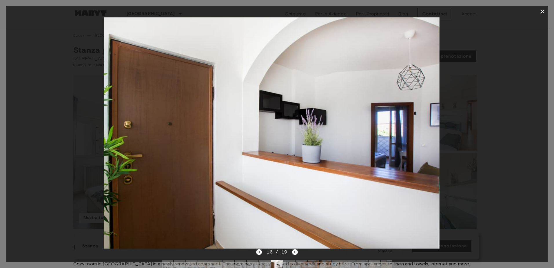
drag, startPoint x: 265, startPoint y: 184, endPoint x: 103, endPoint y: 187, distance: 161.7
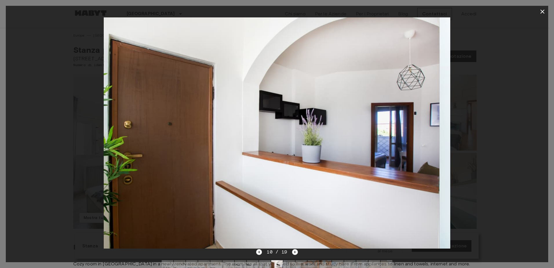
click at [109, 187] on img at bounding box center [266, 132] width 347 height 231
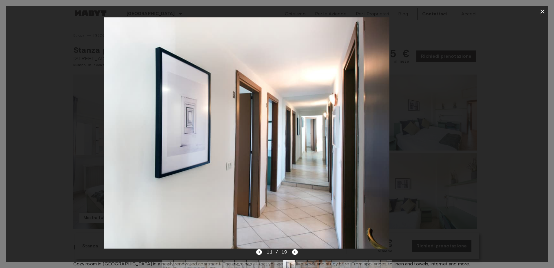
drag, startPoint x: 274, startPoint y: 187, endPoint x: 135, endPoint y: 187, distance: 138.8
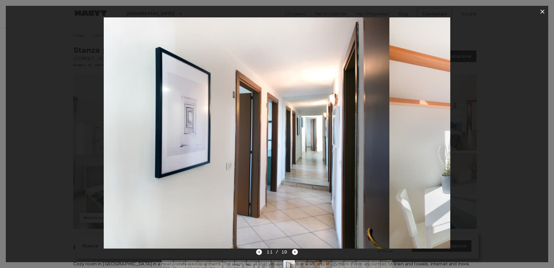
click at [148, 187] on img at bounding box center [216, 132] width 347 height 231
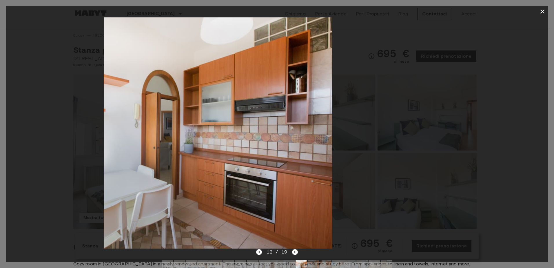
drag, startPoint x: 281, startPoint y: 186, endPoint x: 140, endPoint y: 190, distance: 140.6
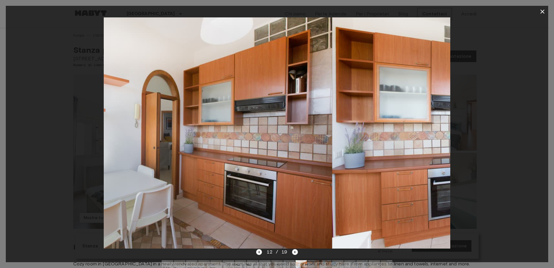
click at [151, 190] on img at bounding box center [159, 132] width 347 height 231
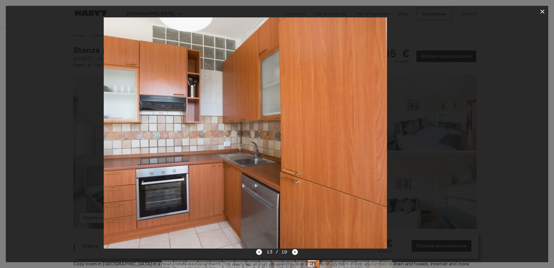
drag, startPoint x: 280, startPoint y: 183, endPoint x: 107, endPoint y: 185, distance: 173.0
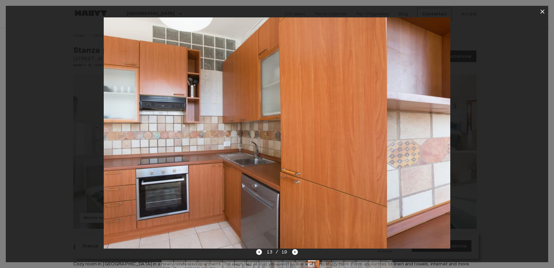
click at [121, 186] on img at bounding box center [213, 132] width 347 height 231
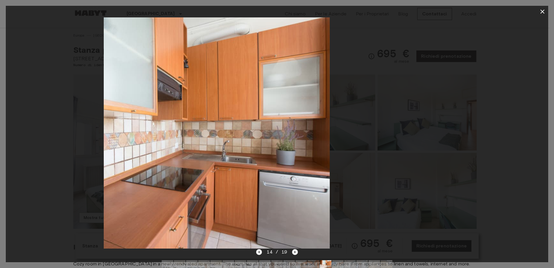
drag, startPoint x: 216, startPoint y: 186, endPoint x: 99, endPoint y: 194, distance: 116.5
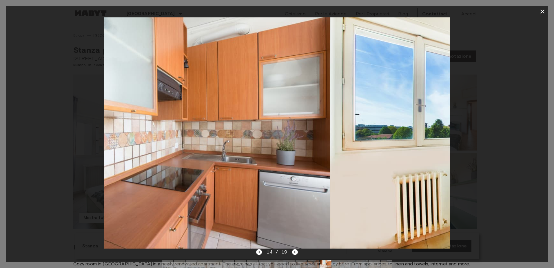
click at [108, 194] on img at bounding box center [156, 132] width 347 height 231
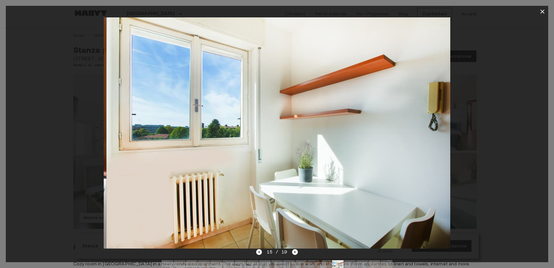
drag, startPoint x: 282, startPoint y: 185, endPoint x: 138, endPoint y: 190, distance: 144.1
click at [138, 190] on img at bounding box center [279, 132] width 347 height 231
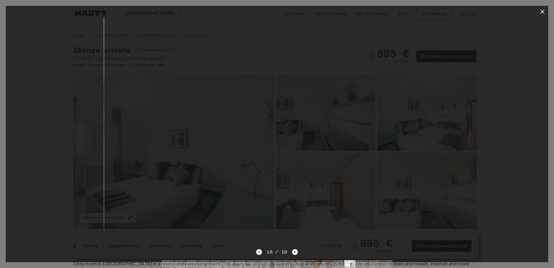
drag, startPoint x: 280, startPoint y: 181, endPoint x: 511, endPoint y: 221, distance: 234.3
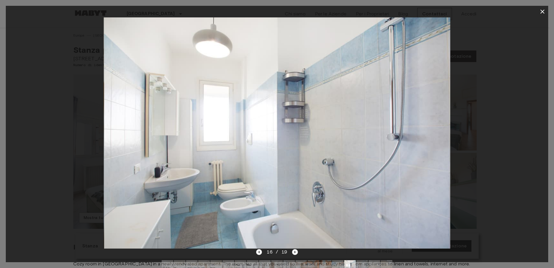
click at [497, 219] on div at bounding box center [277, 132] width 542 height 231
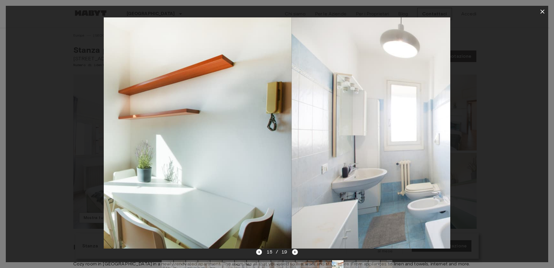
drag, startPoint x: 382, startPoint y: 206, endPoint x: 145, endPoint y: 200, distance: 236.8
click at [170, 200] on img at bounding box center [118, 132] width 347 height 231
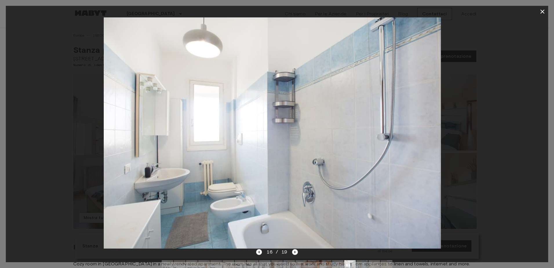
drag, startPoint x: 305, startPoint y: 181, endPoint x: 162, endPoint y: 194, distance: 143.7
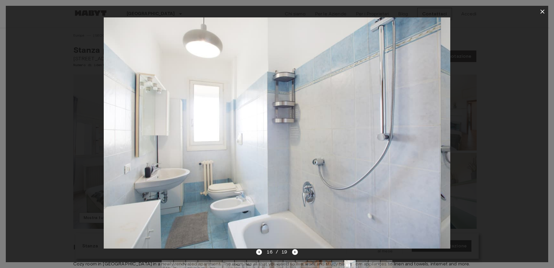
click at [177, 193] on img at bounding box center [267, 132] width 347 height 231
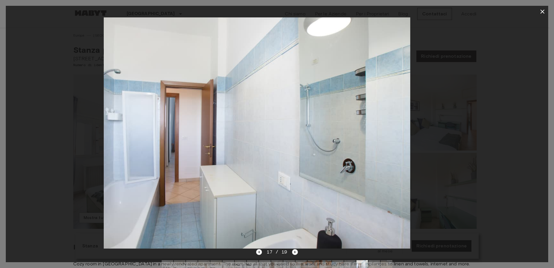
drag, startPoint x: 269, startPoint y: 185, endPoint x: 110, endPoint y: 185, distance: 159.7
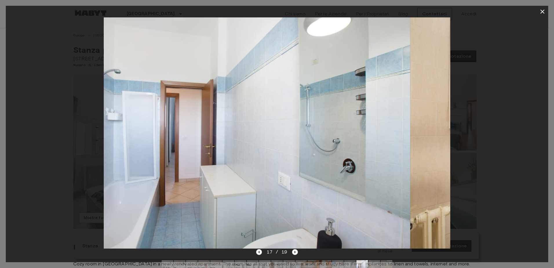
click at [111, 185] on img at bounding box center [237, 132] width 347 height 231
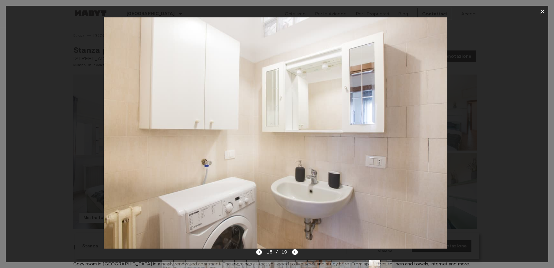
drag, startPoint x: 238, startPoint y: 177, endPoint x: 95, endPoint y: 216, distance: 148.0
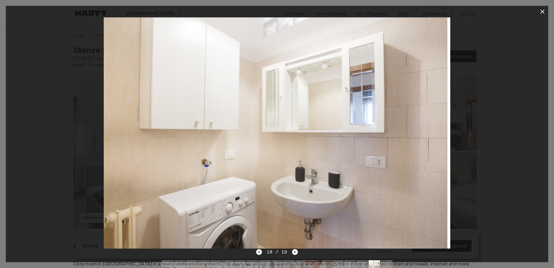
click at [103, 207] on div at bounding box center [277, 132] width 542 height 231
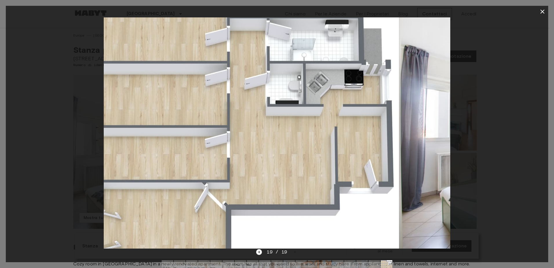
drag, startPoint x: 259, startPoint y: 190, endPoint x: 130, endPoint y: 201, distance: 129.7
click at [133, 200] on img at bounding box center [225, 132] width 347 height 231
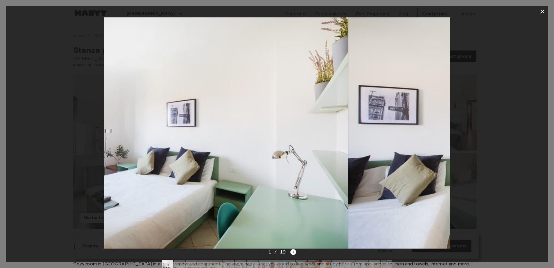
drag, startPoint x: 254, startPoint y: 165, endPoint x: 62, endPoint y: 165, distance: 191.8
click at [71, 165] on div at bounding box center [277, 132] width 542 height 231
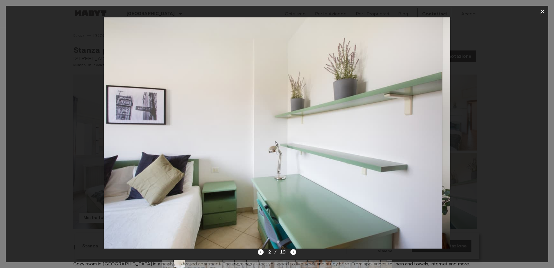
drag, startPoint x: 363, startPoint y: 103, endPoint x: 1, endPoint y: 154, distance: 365.8
click at [48, 148] on div at bounding box center [277, 132] width 542 height 231
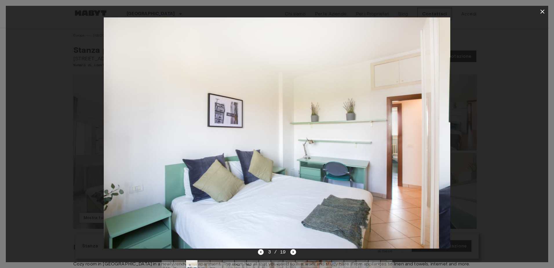
drag, startPoint x: 294, startPoint y: 153, endPoint x: -58, endPoint y: 186, distance: 353.4
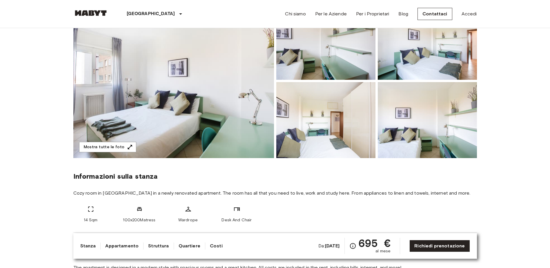
scroll to position [87, 0]
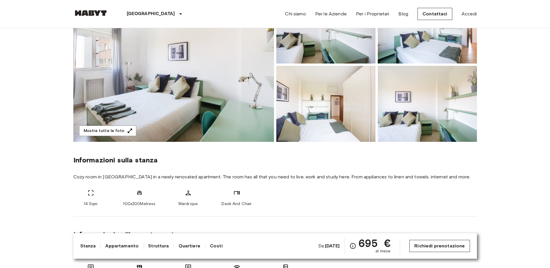
click at [446, 249] on link "Richiedi prenotazione" at bounding box center [439, 246] width 60 height 12
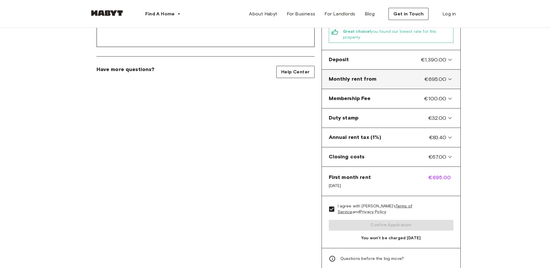
scroll to position [203, 0]
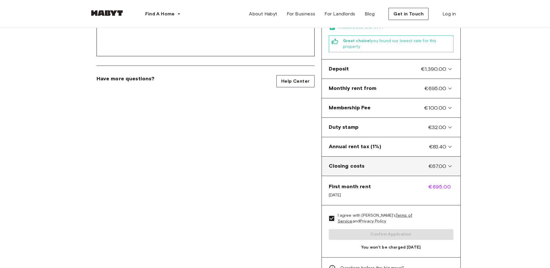
click at [447, 163] on icon at bounding box center [449, 166] width 7 height 7
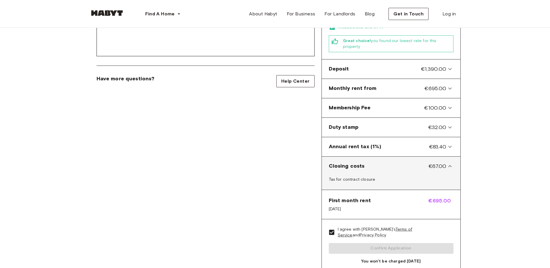
click at [447, 163] on icon at bounding box center [449, 166] width 7 height 7
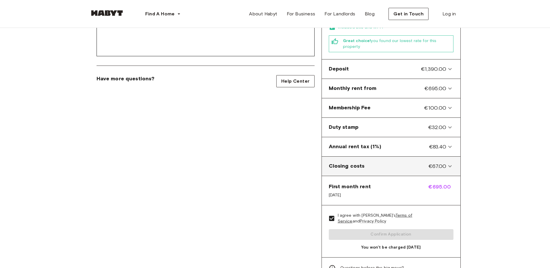
click at [447, 163] on icon at bounding box center [449, 166] width 7 height 7
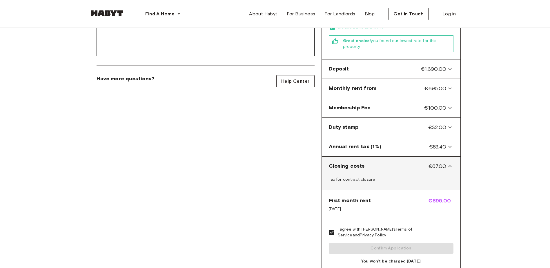
click at [447, 163] on icon at bounding box center [449, 166] width 7 height 7
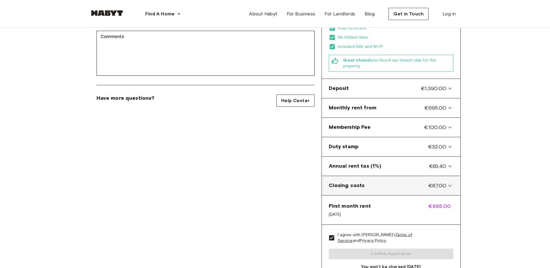
scroll to position [174, 0]
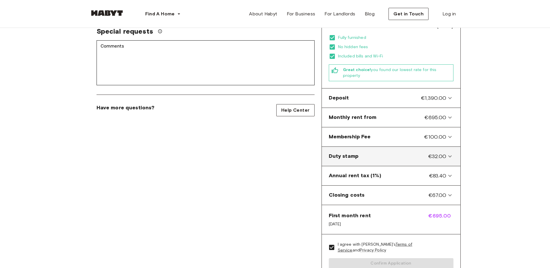
click at [452, 153] on icon at bounding box center [449, 156] width 7 height 7
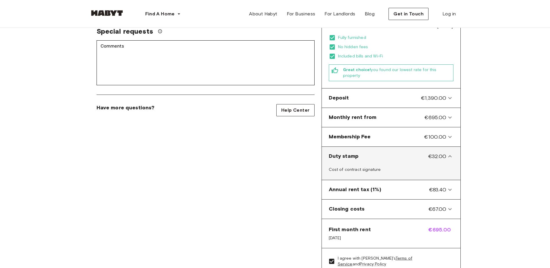
click at [452, 155] on icon at bounding box center [449, 156] width 3 height 2
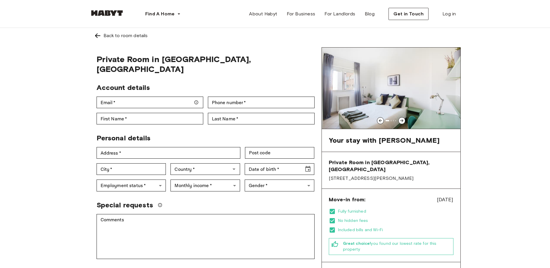
scroll to position [0, 0]
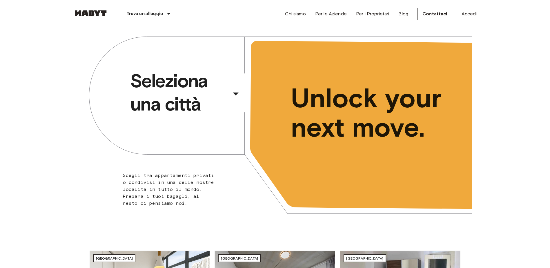
drag, startPoint x: 200, startPoint y: 104, endPoint x: 207, endPoint y: 93, distance: 12.5
click at [207, 93] on span "Seleziona una città" at bounding box center [179, 92] width 99 height 46
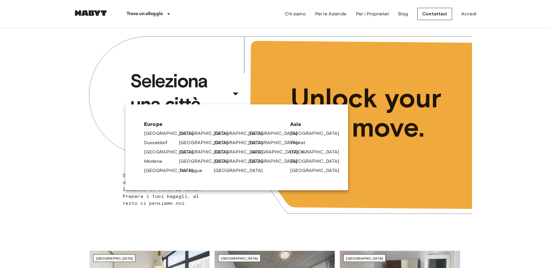
click at [254, 151] on link "[GEOGRAPHIC_DATA]" at bounding box center [277, 151] width 55 height 7
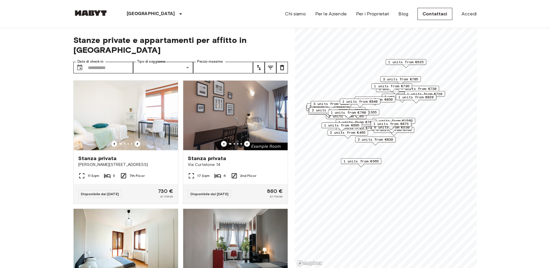
click at [271, 62] on button "tune" at bounding box center [271, 68] width 12 height 12
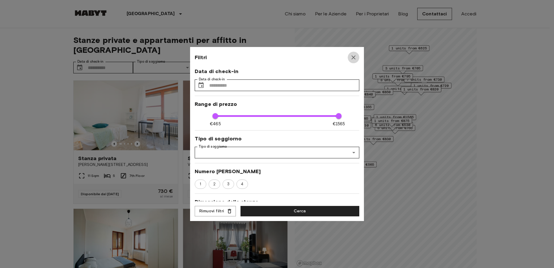
click at [352, 58] on icon "button" at bounding box center [353, 57] width 7 height 7
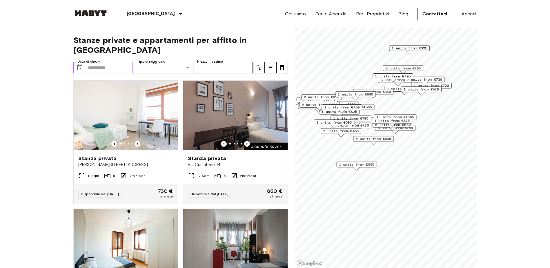
click at [104, 62] on input "Data di check-in" at bounding box center [110, 68] width 45 height 12
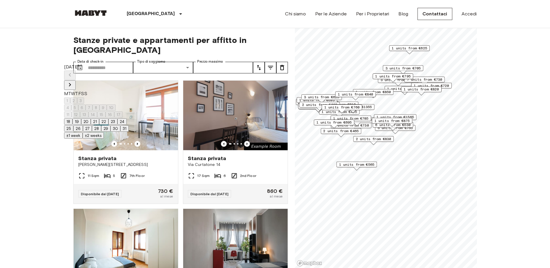
click at [73, 81] on icon "Next month" at bounding box center [69, 84] width 7 height 7
click at [70, 97] on button "1" at bounding box center [67, 100] width 6 height 6
type input "**********"
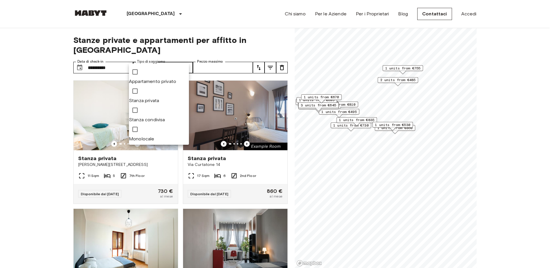
click at [159, 98] on span "Stanza privata" at bounding box center [144, 101] width 30 height 6
type input "**********"
click at [237, 55] on div at bounding box center [277, 134] width 554 height 268
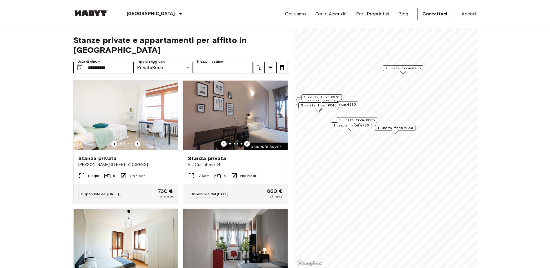
click at [259, 64] on icon "tune" at bounding box center [258, 67] width 7 height 7
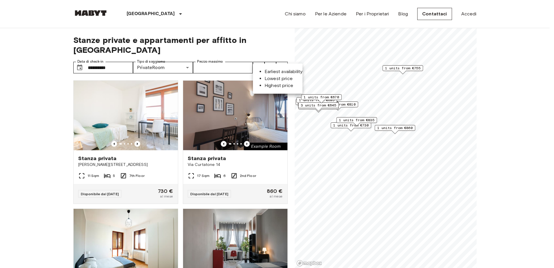
click at [265, 79] on li "Lowest price" at bounding box center [284, 78] width 38 height 7
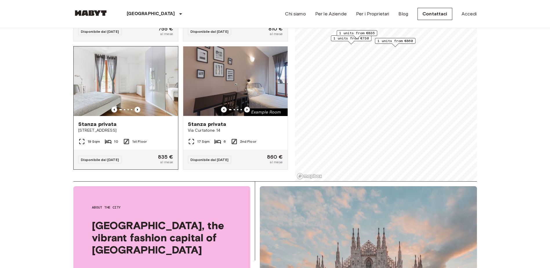
scroll to position [964, 0]
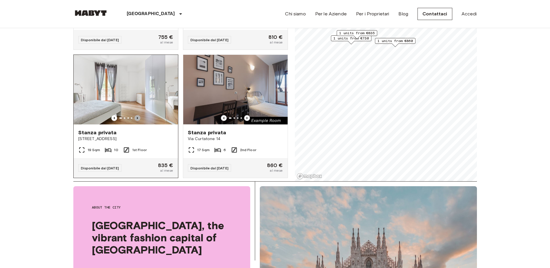
click at [134, 121] on icon "Previous image" at bounding box center [137, 118] width 6 height 6
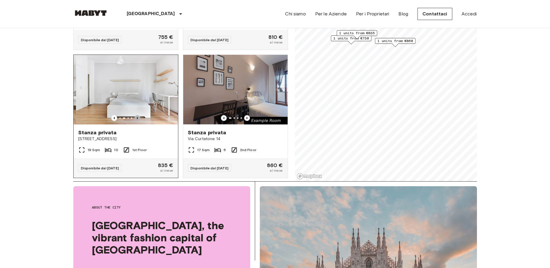
click at [134, 121] on icon "Previous image" at bounding box center [137, 118] width 6 height 6
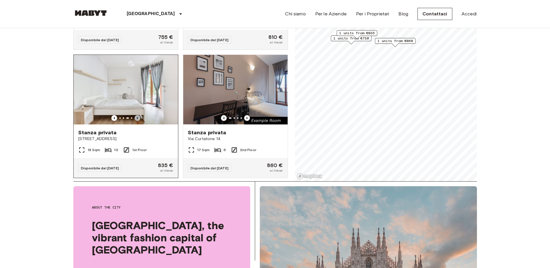
click at [134, 121] on icon "Previous image" at bounding box center [137, 118] width 6 height 6
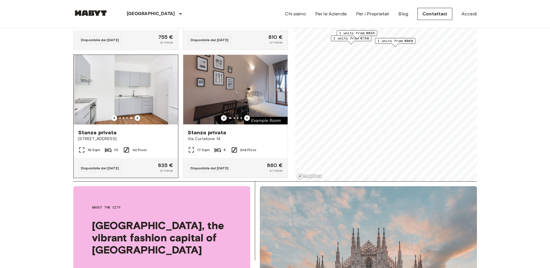
click at [134, 121] on icon "Previous image" at bounding box center [137, 118] width 6 height 6
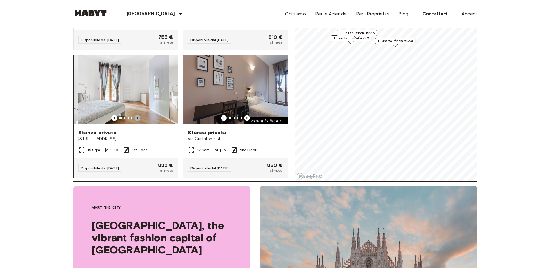
click at [134, 121] on icon "Previous image" at bounding box center [137, 118] width 6 height 6
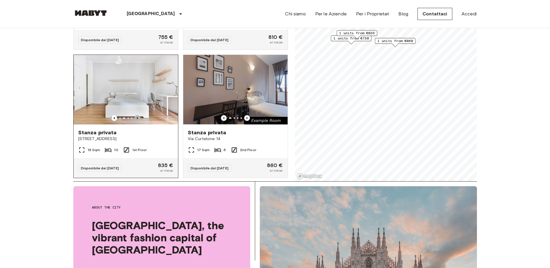
click at [134, 121] on icon "Previous image" at bounding box center [137, 118] width 6 height 6
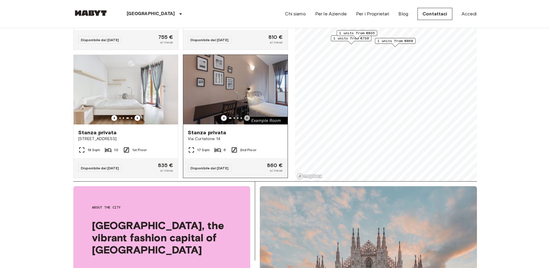
click at [244, 121] on icon "Previous image" at bounding box center [247, 118] width 6 height 6
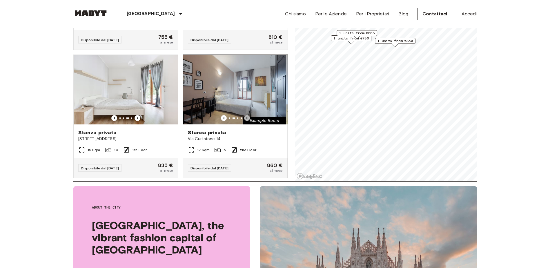
click at [244, 121] on icon "Previous image" at bounding box center [247, 118] width 6 height 6
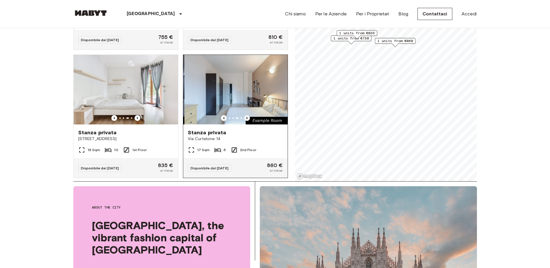
click at [244, 121] on icon "Previous image" at bounding box center [247, 118] width 6 height 6
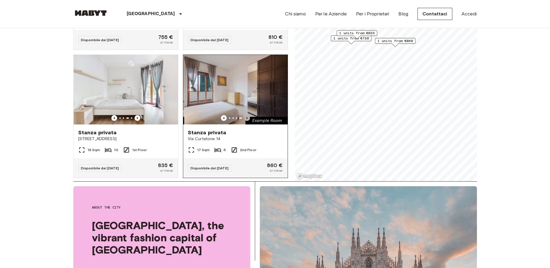
click at [244, 121] on icon "Previous image" at bounding box center [247, 118] width 6 height 6
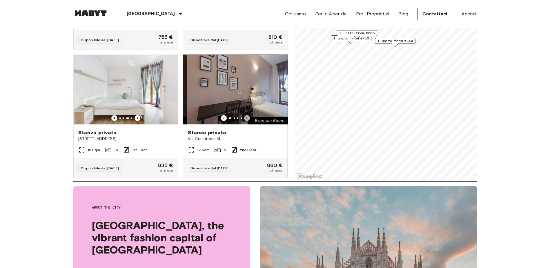
click at [244, 121] on icon "Previous image" at bounding box center [247, 118] width 6 height 6
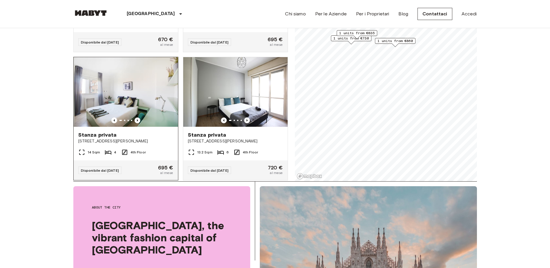
scroll to position [587, 0]
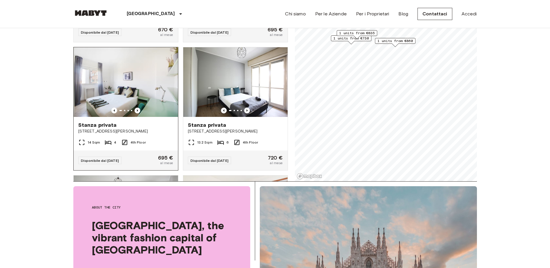
click at [93, 113] on div at bounding box center [126, 111] width 104 height 6
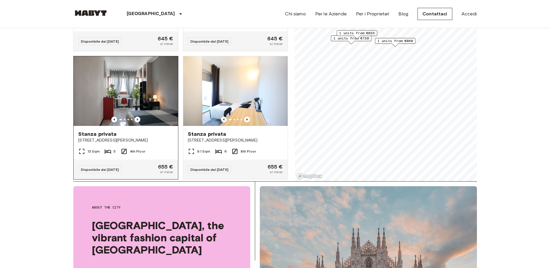
scroll to position [65, 0]
click at [135, 117] on icon "Previous image" at bounding box center [137, 120] width 6 height 6
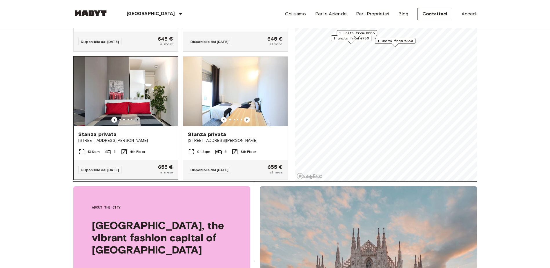
click at [135, 117] on icon "Previous image" at bounding box center [137, 120] width 6 height 6
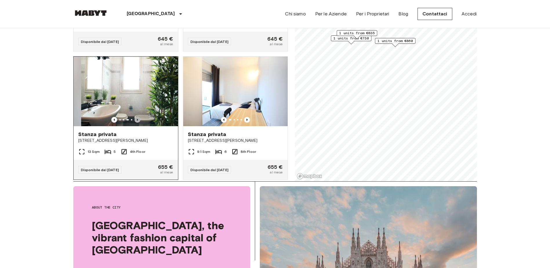
click at [135, 117] on icon "Previous image" at bounding box center [137, 120] width 6 height 6
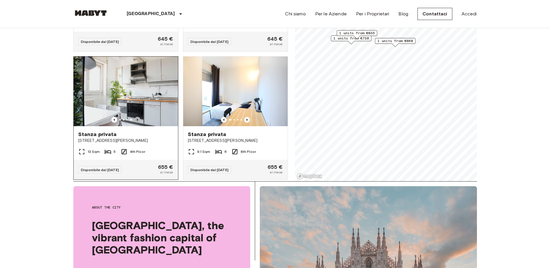
click at [135, 117] on icon "Previous image" at bounding box center [137, 120] width 6 height 6
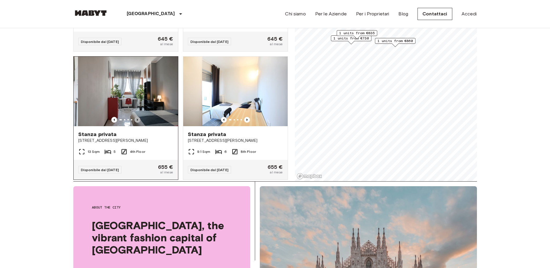
click at [135, 117] on icon "Previous image" at bounding box center [137, 120] width 6 height 6
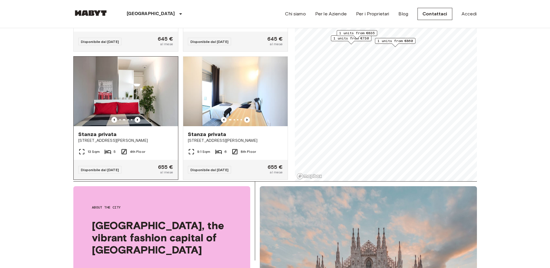
click at [143, 108] on img at bounding box center [126, 92] width 104 height 70
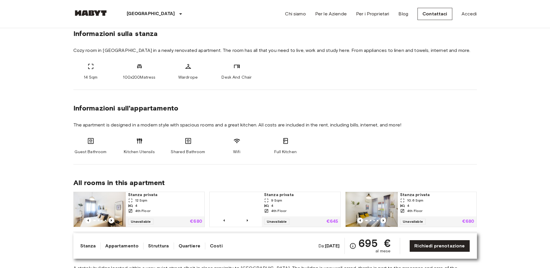
scroll to position [203, 0]
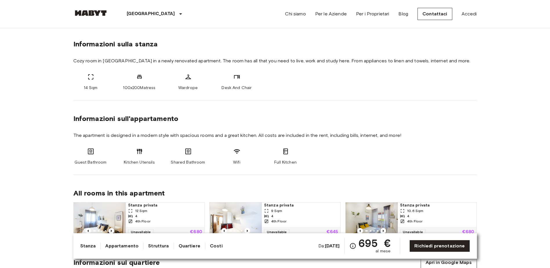
click at [189, 156] on div "Shared Bathroom" at bounding box center [188, 156] width 35 height 17
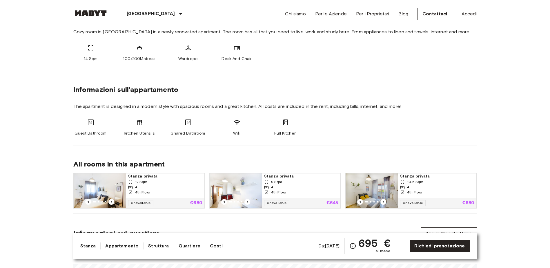
scroll to position [261, 0]
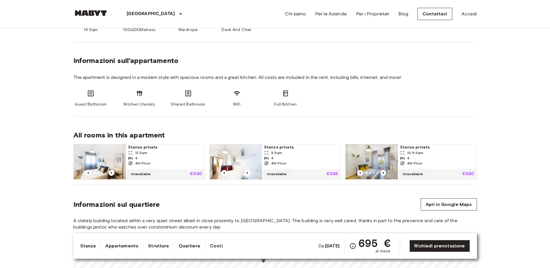
click at [94, 91] on div "Guest Bathroom" at bounding box center [90, 98] width 35 height 17
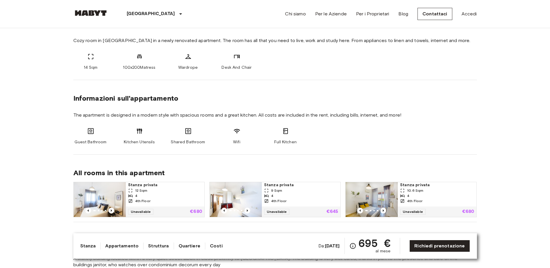
scroll to position [203, 0]
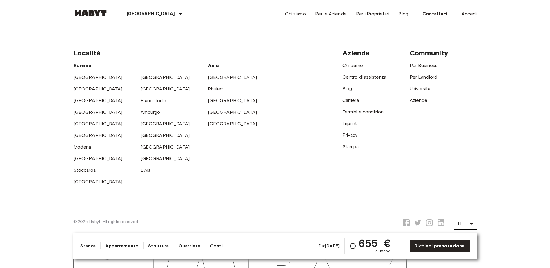
scroll to position [1280, 0]
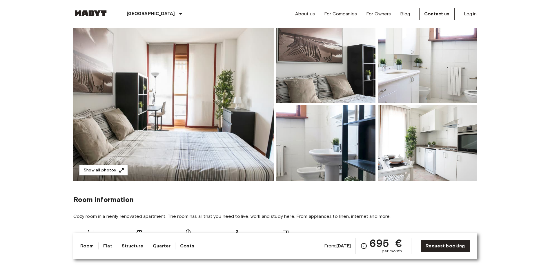
scroll to position [29, 0]
